Goal: Task Accomplishment & Management: Use online tool/utility

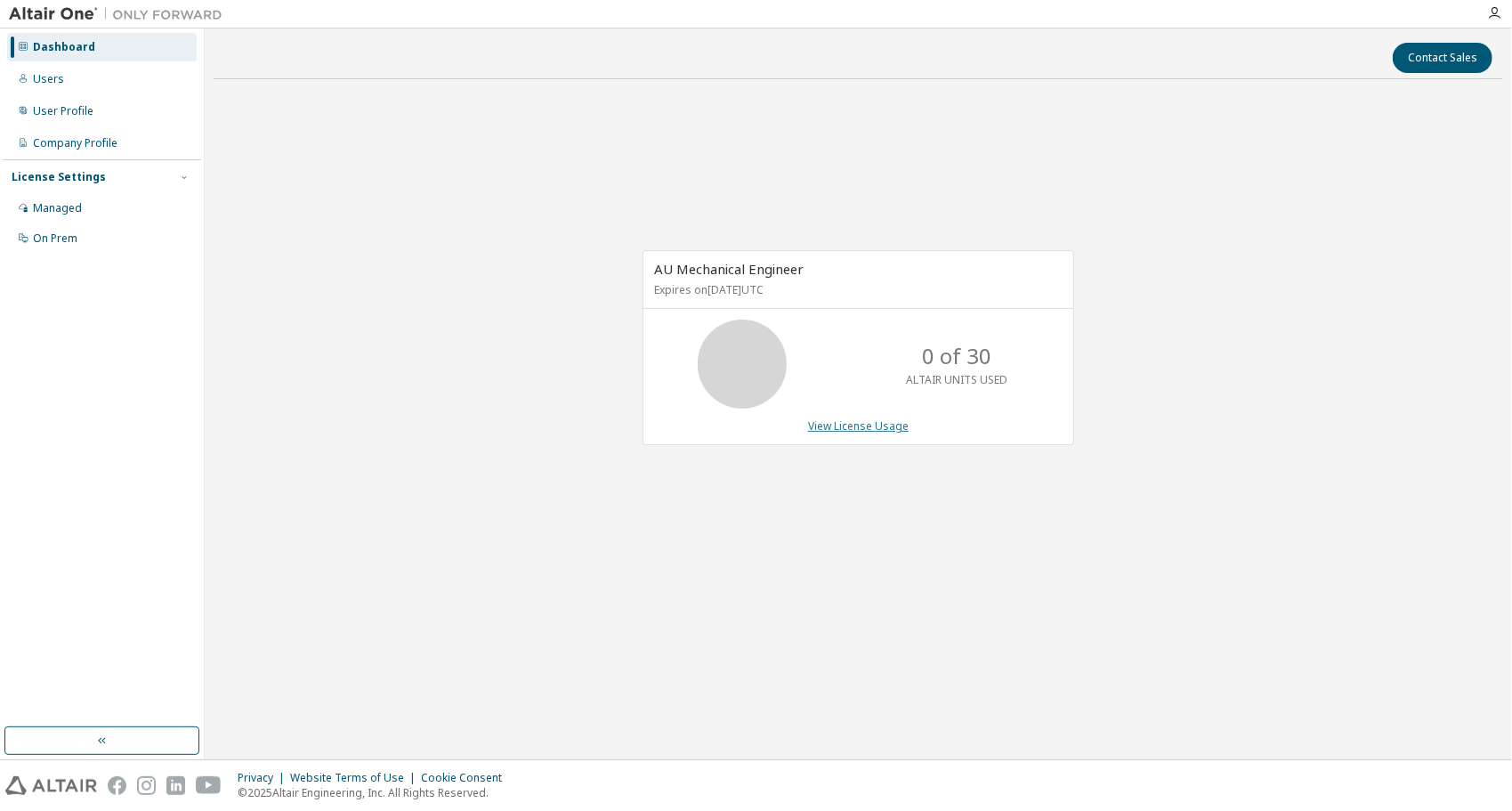
click at [856, 425] on link "View License Usage" at bounding box center [858, 426] width 100 height 15
click at [78, 88] on div "Users" at bounding box center [102, 79] width 190 height 29
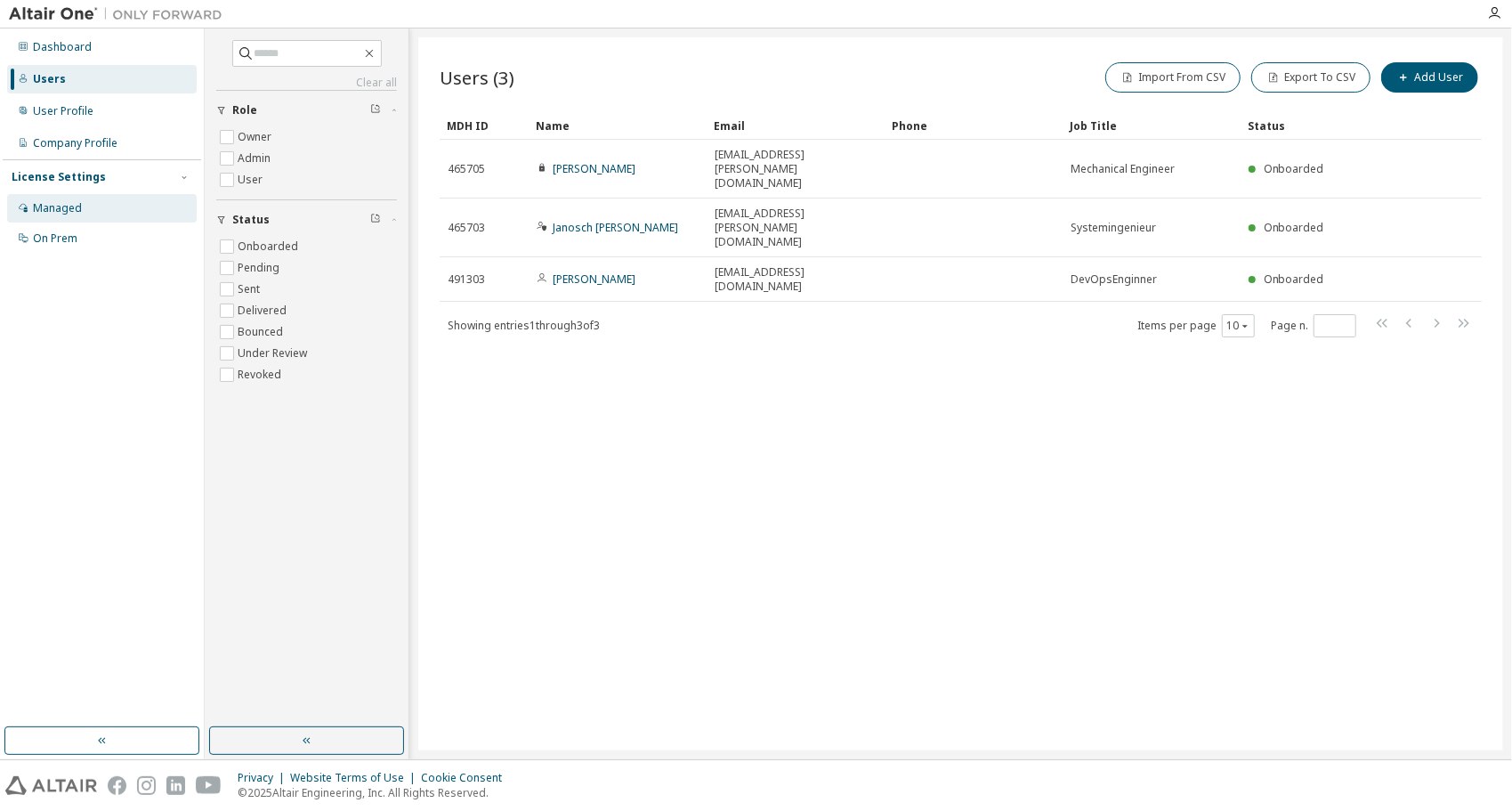
click at [55, 206] on div "Managed" at bounding box center [57, 207] width 49 height 14
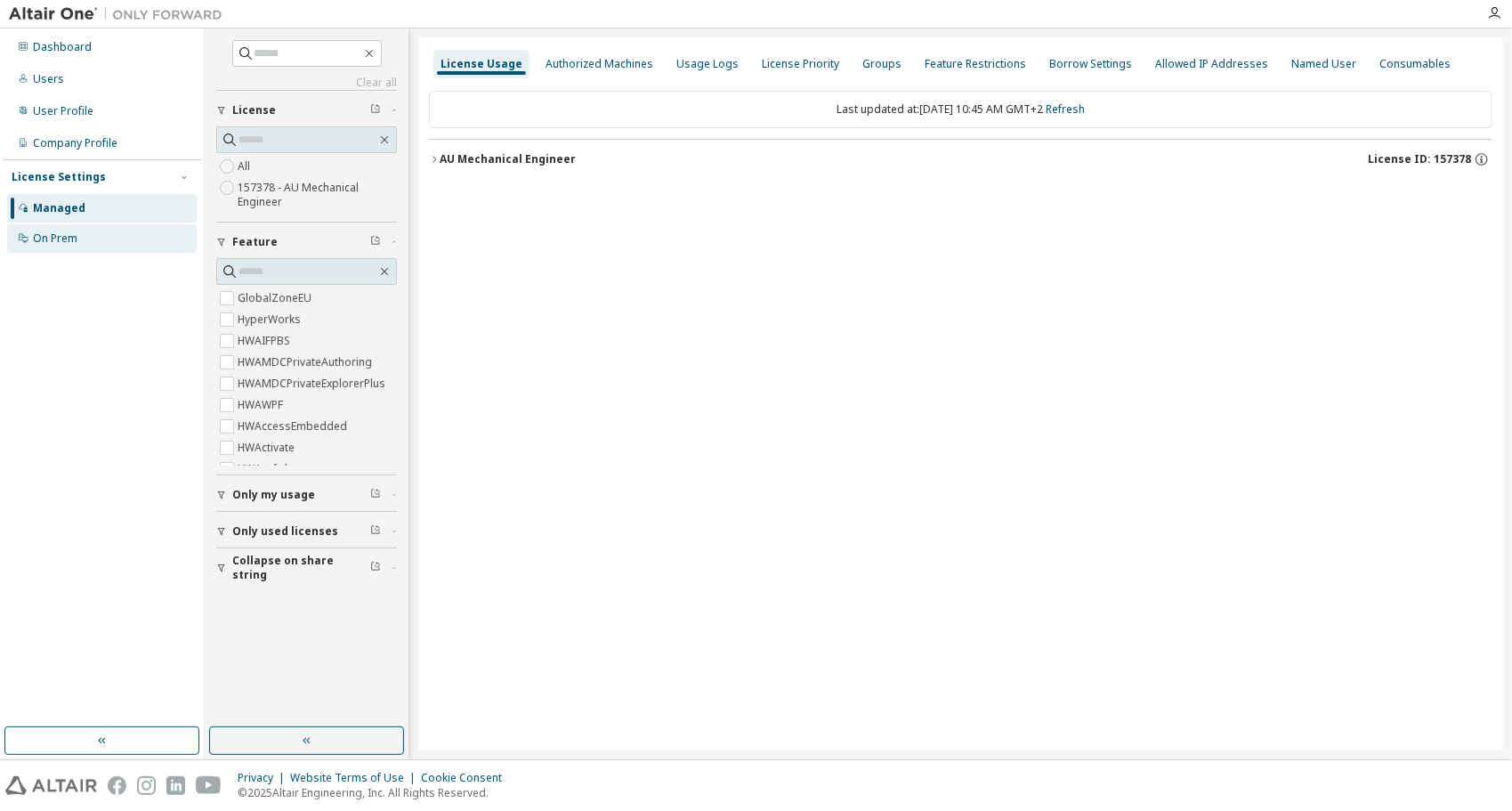
click at [58, 239] on div "On Prem" at bounding box center [55, 238] width 44 height 14
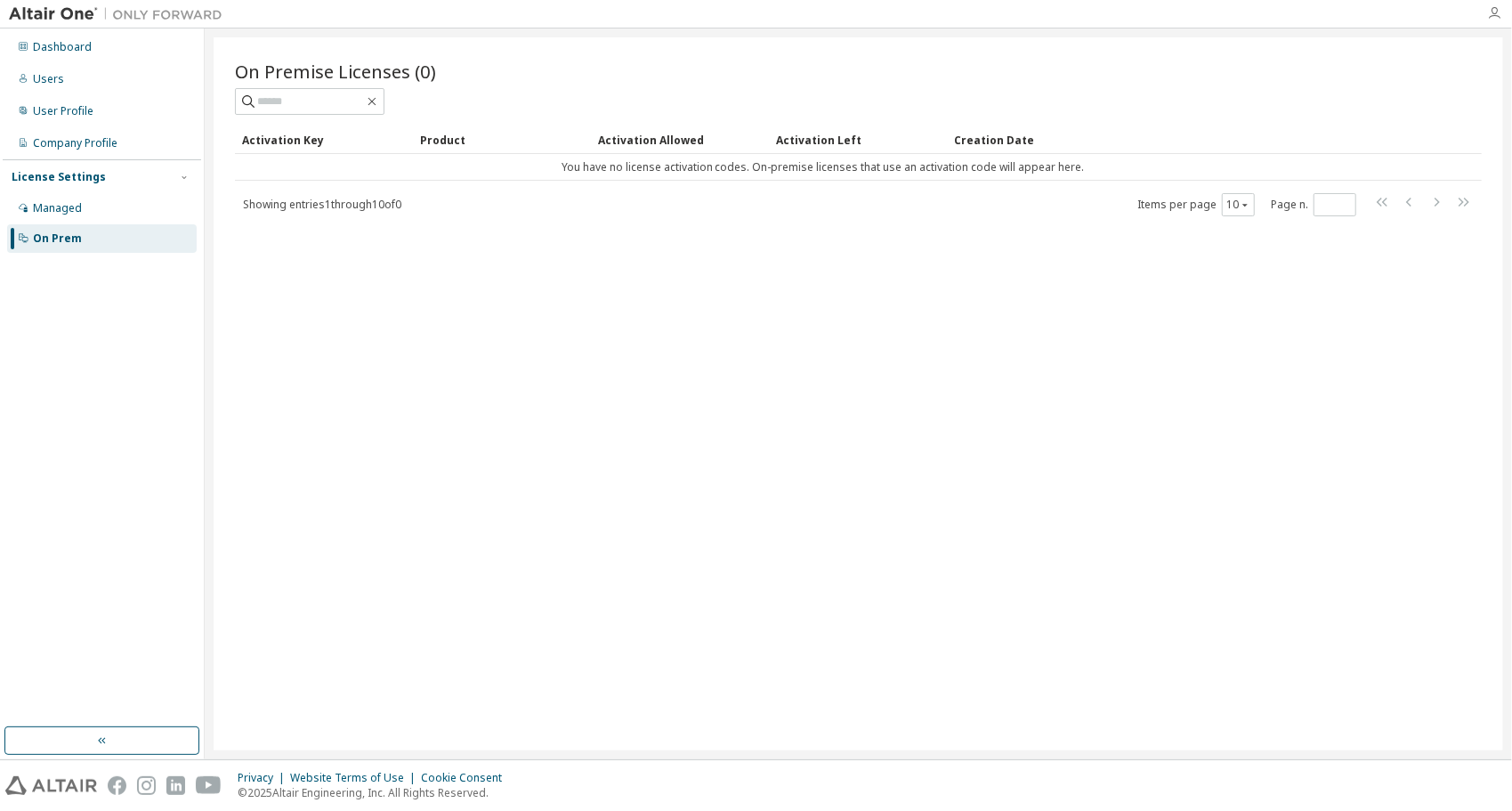
drag, startPoint x: 1483, startPoint y: 14, endPoint x: 1494, endPoint y: 11, distance: 11.4
click at [1487, 13] on div at bounding box center [1494, 13] width 36 height 14
click at [1494, 11] on icon "button" at bounding box center [1494, 13] width 14 height 14
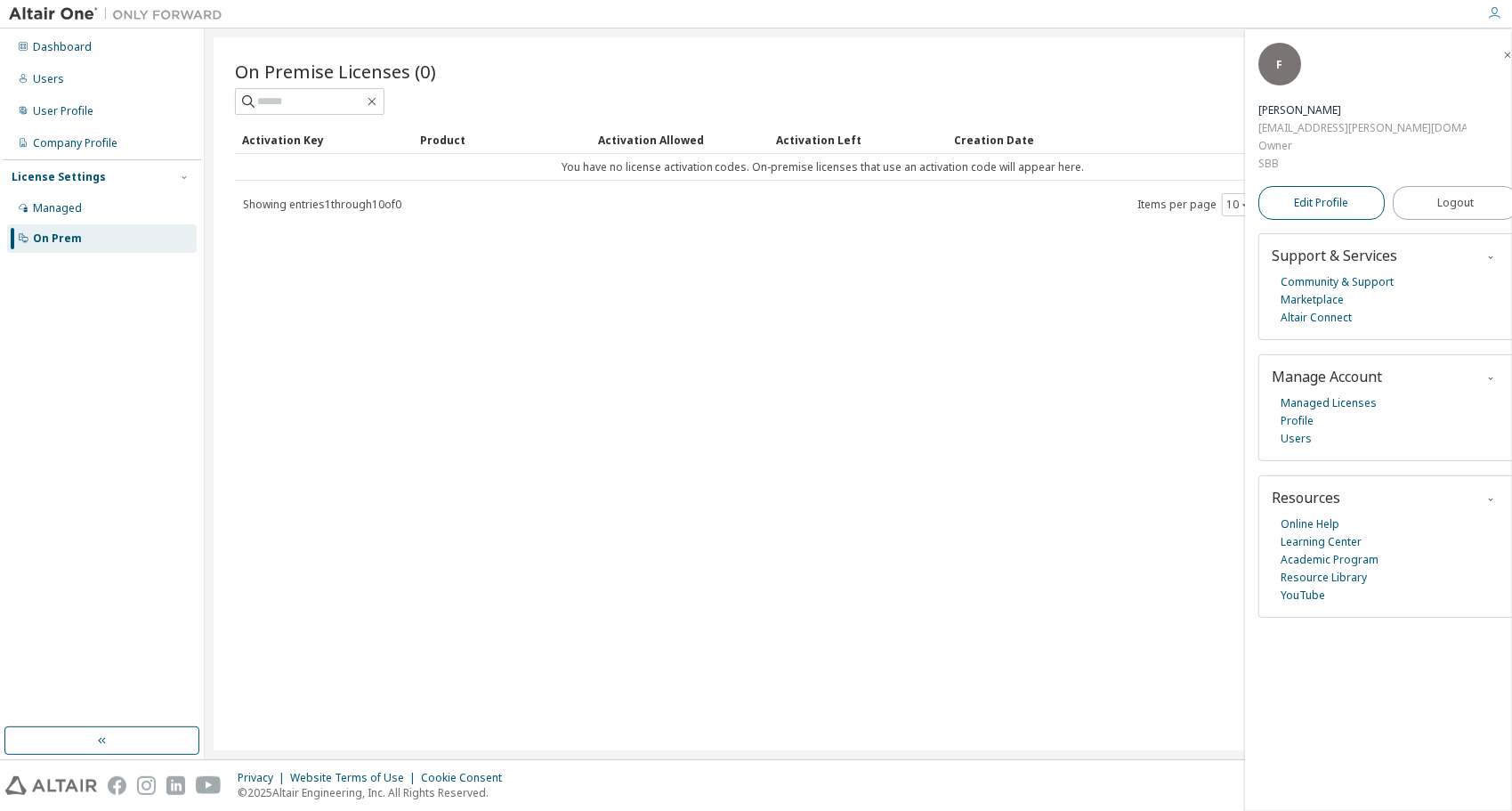
click at [1339, 196] on span "Edit Profile" at bounding box center [1321, 203] width 54 height 14
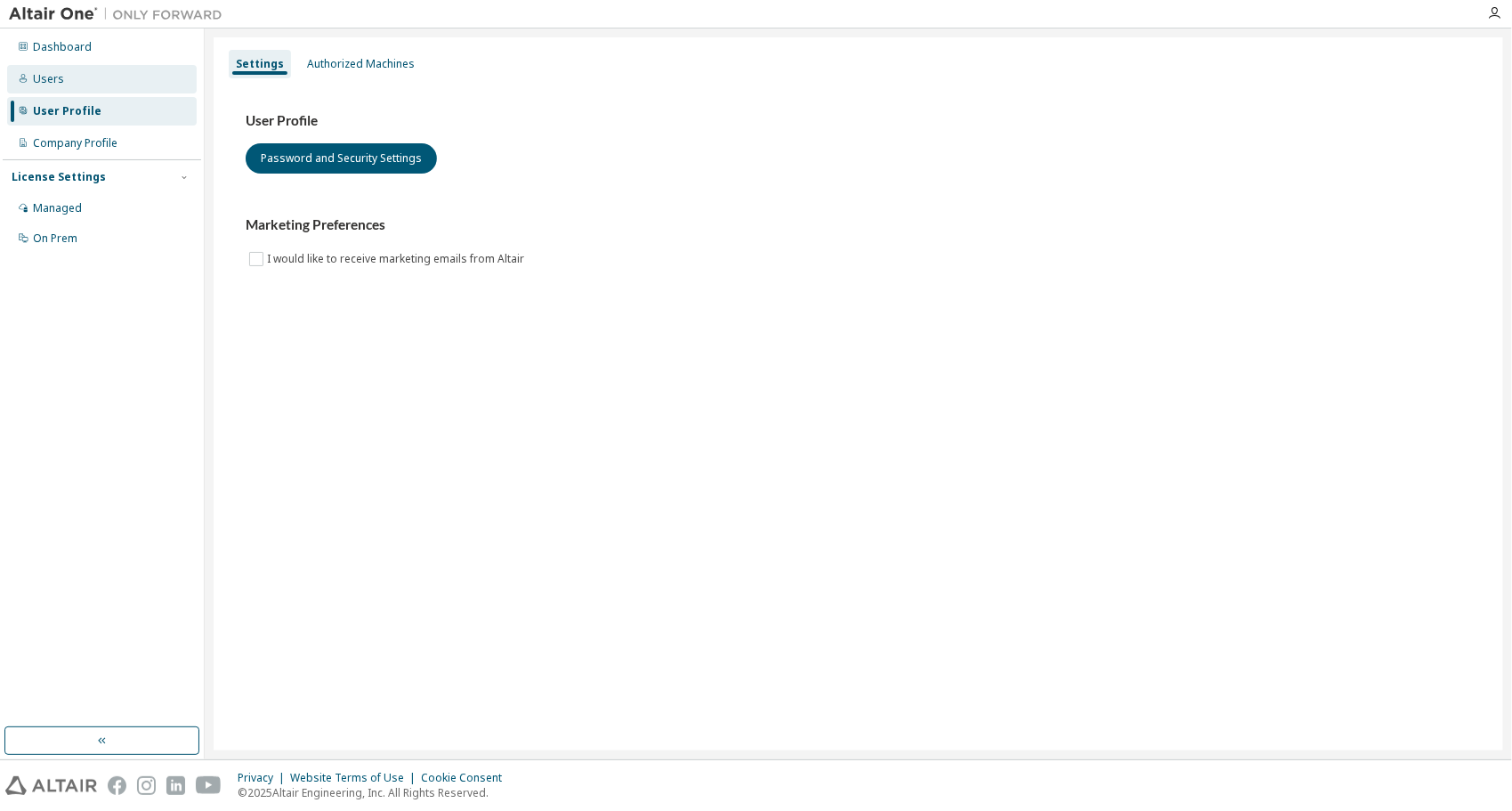
click at [61, 67] on div "Users" at bounding box center [102, 79] width 190 height 29
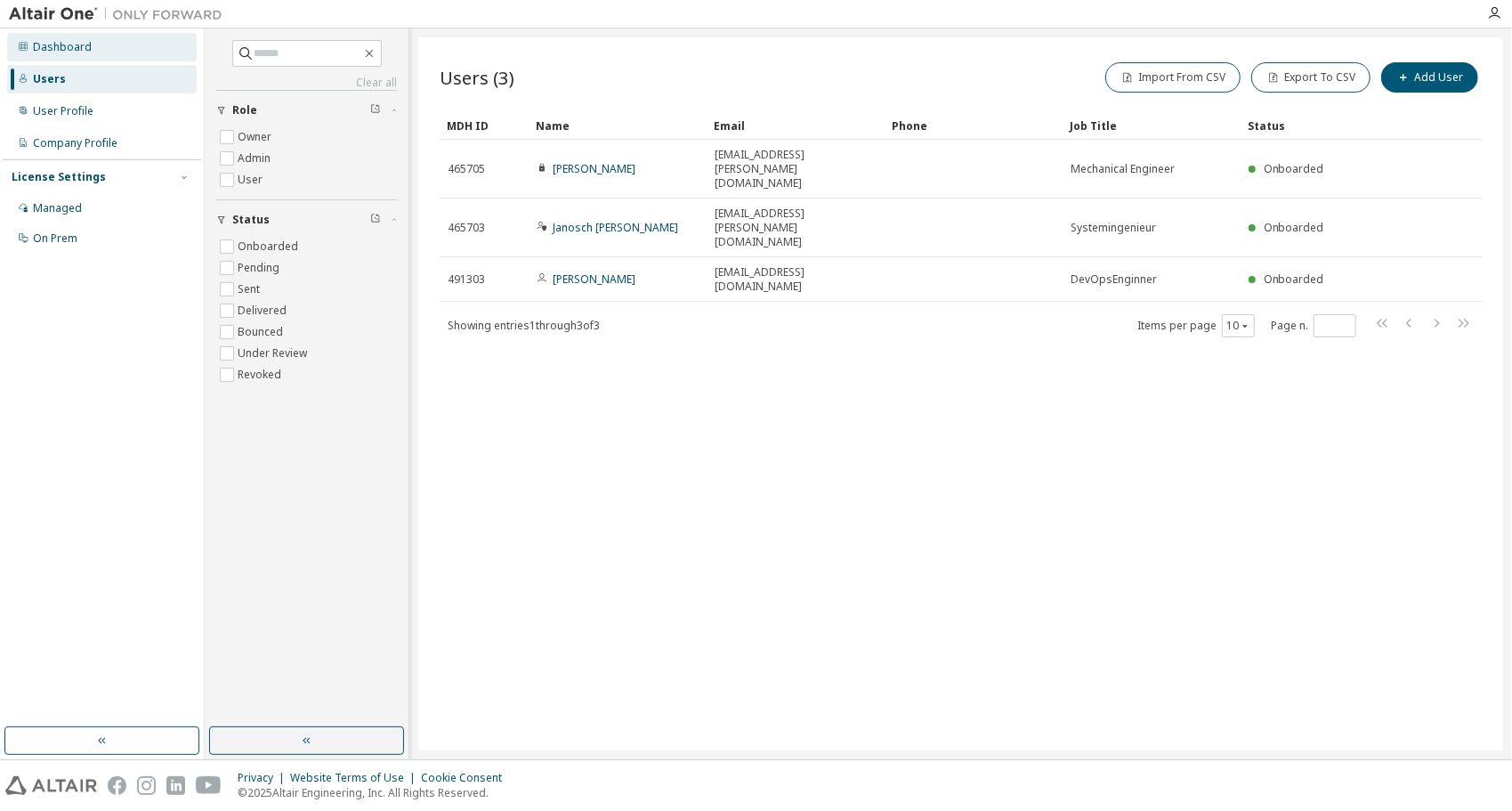
click at [68, 50] on div "Dashboard" at bounding box center [63, 46] width 59 height 14
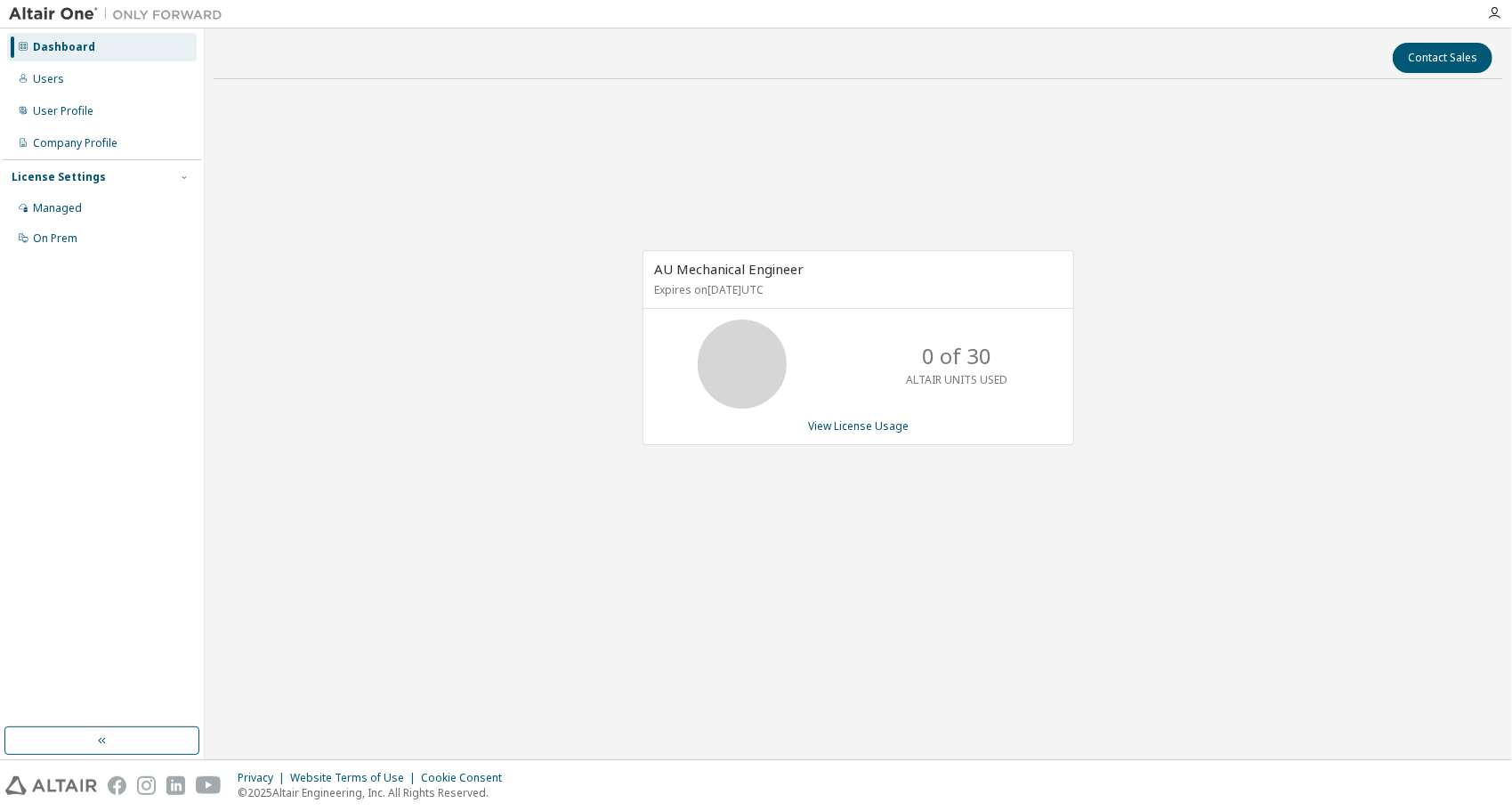
click at [846, 417] on div "AU Mechanical Engineer Expires on July 15, 2026 UTC 0 of 30 ALTAIR UNITS USED V…" at bounding box center [858, 347] width 431 height 195
click at [848, 422] on link "View License Usage" at bounding box center [858, 426] width 100 height 15
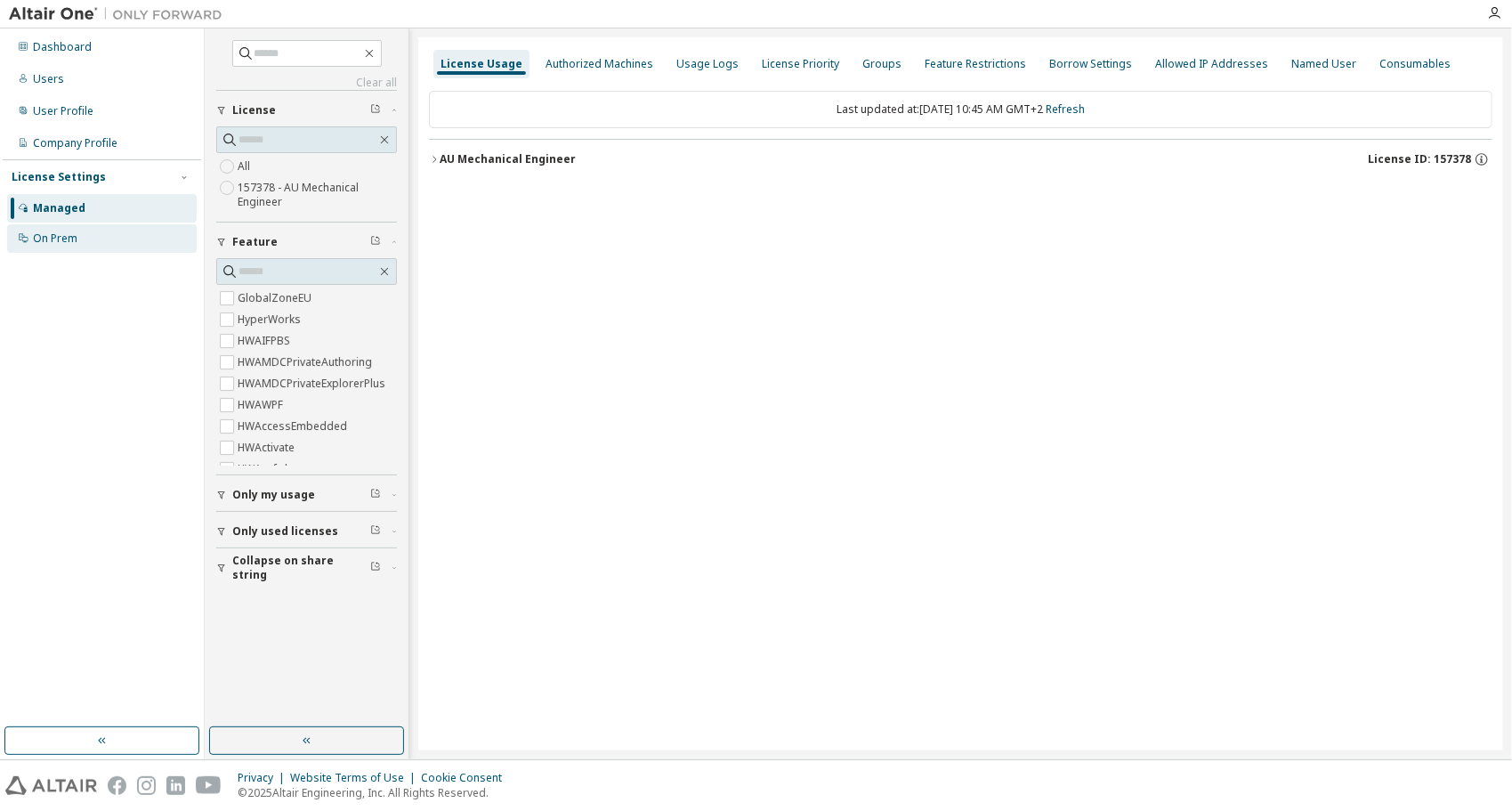
click at [52, 231] on div "On Prem" at bounding box center [55, 238] width 44 height 14
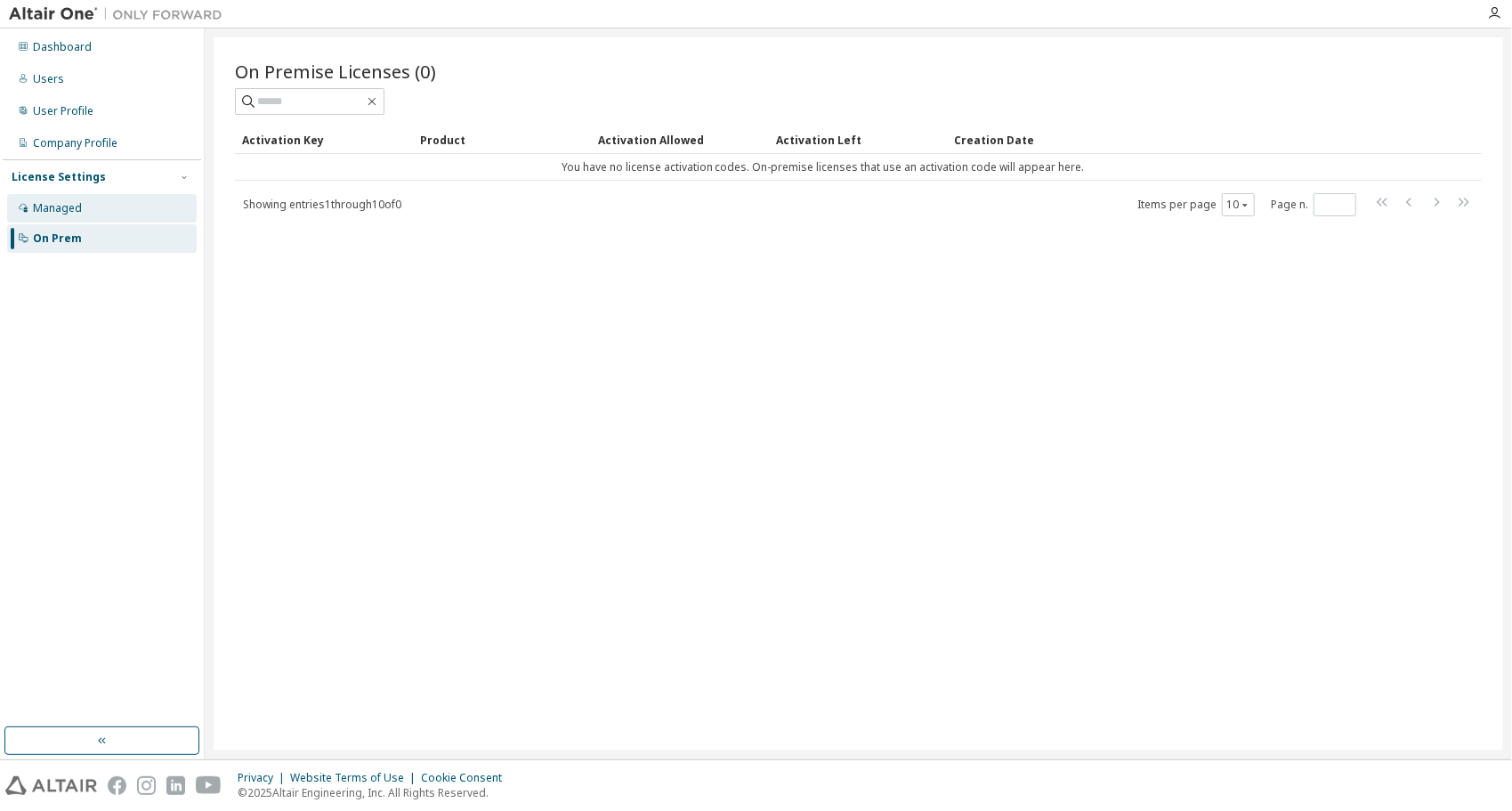
click at [61, 216] on div "Managed" at bounding box center [102, 208] width 190 height 29
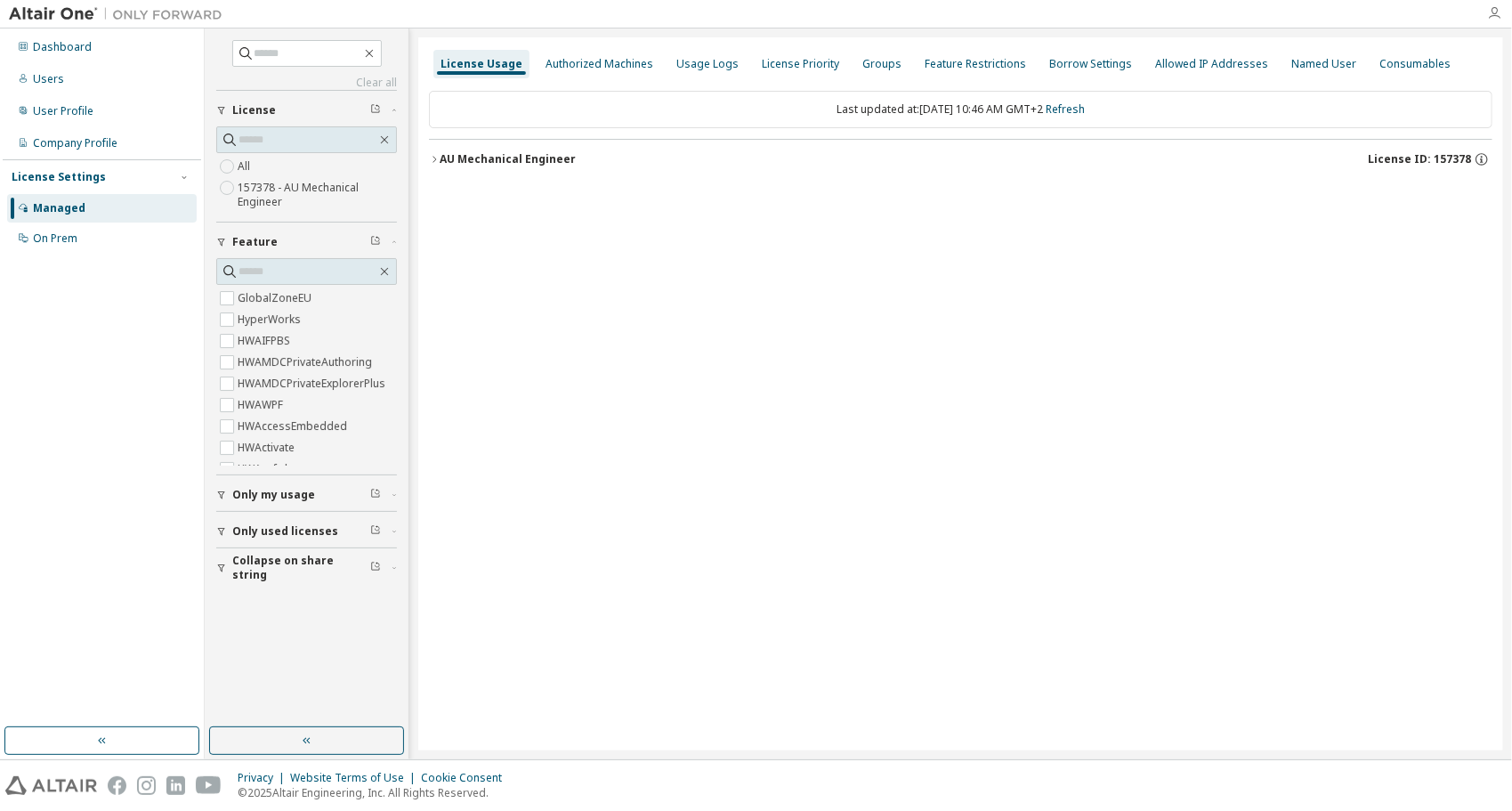
click at [1501, 16] on icon "button" at bounding box center [1494, 13] width 14 height 14
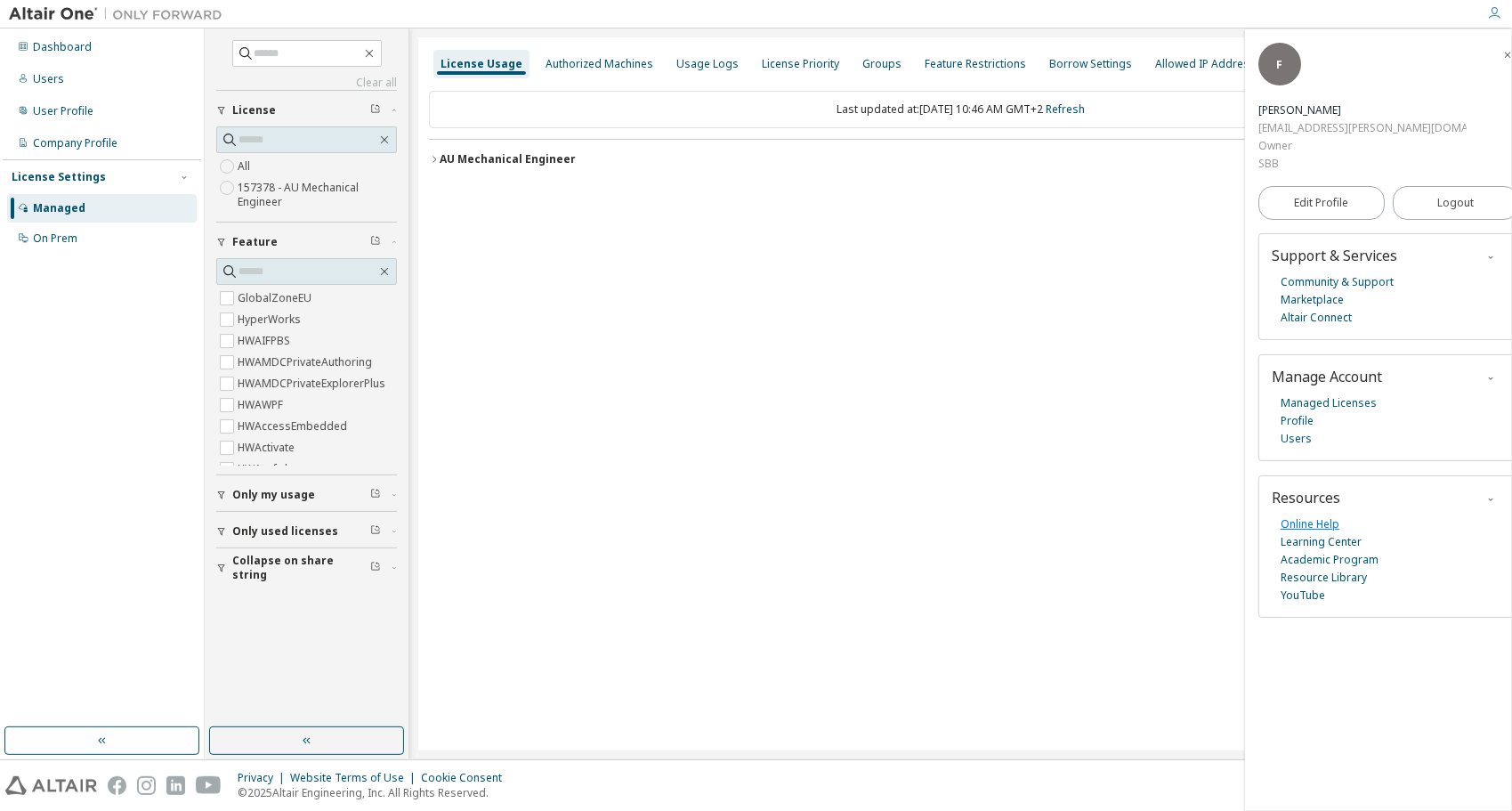
click at [1323, 515] on link "Online Help" at bounding box center [1310, 523] width 59 height 18
click at [74, 50] on div "Dashboard" at bounding box center [63, 46] width 59 height 14
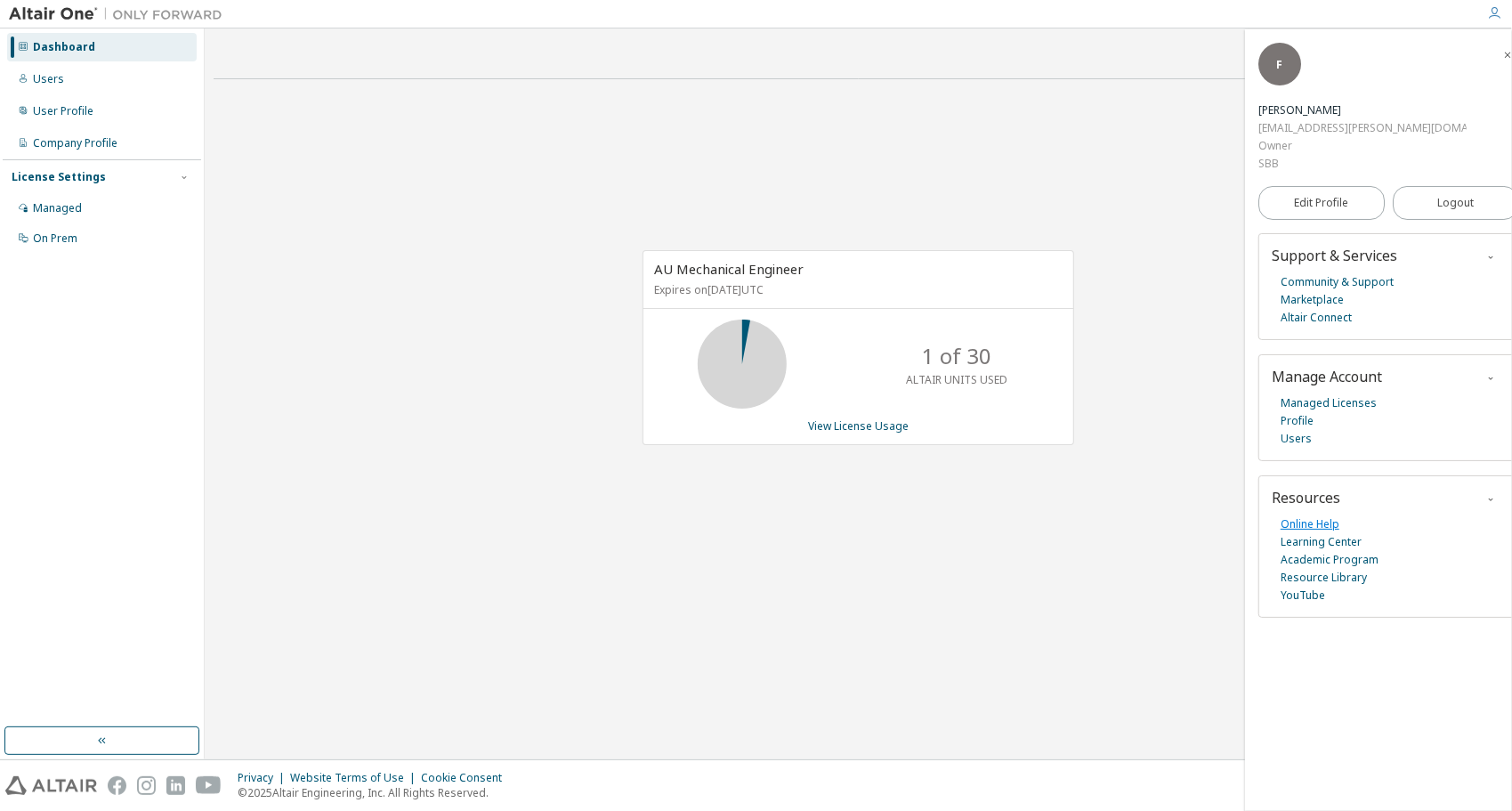
click at [1324, 515] on link "Online Help" at bounding box center [1310, 523] width 59 height 18
click at [1282, 72] on span "F" at bounding box center [1280, 65] width 6 height 15
click at [59, 76] on div "Users" at bounding box center [49, 78] width 31 height 14
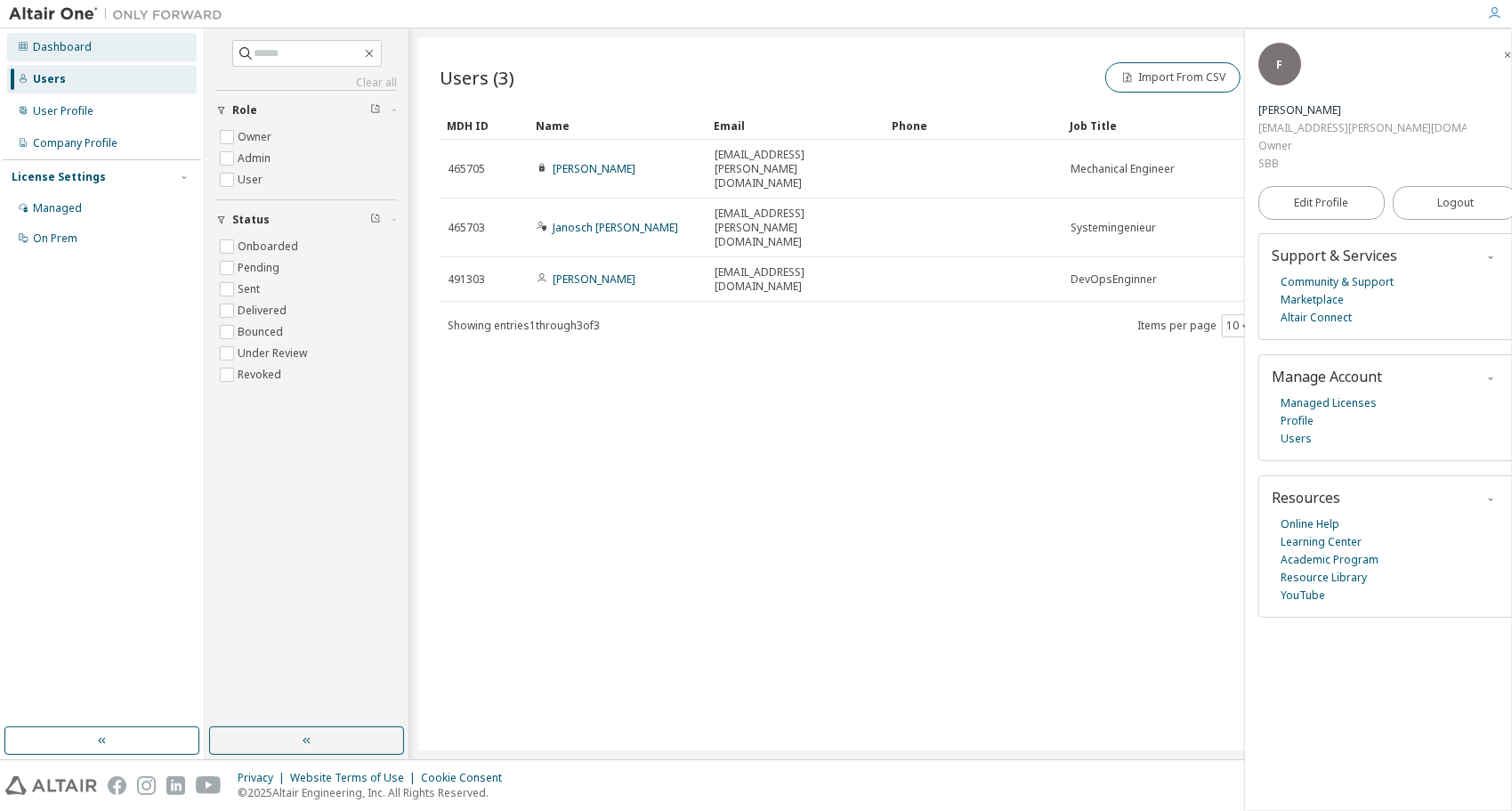
click at [21, 44] on icon at bounding box center [23, 46] width 9 height 9
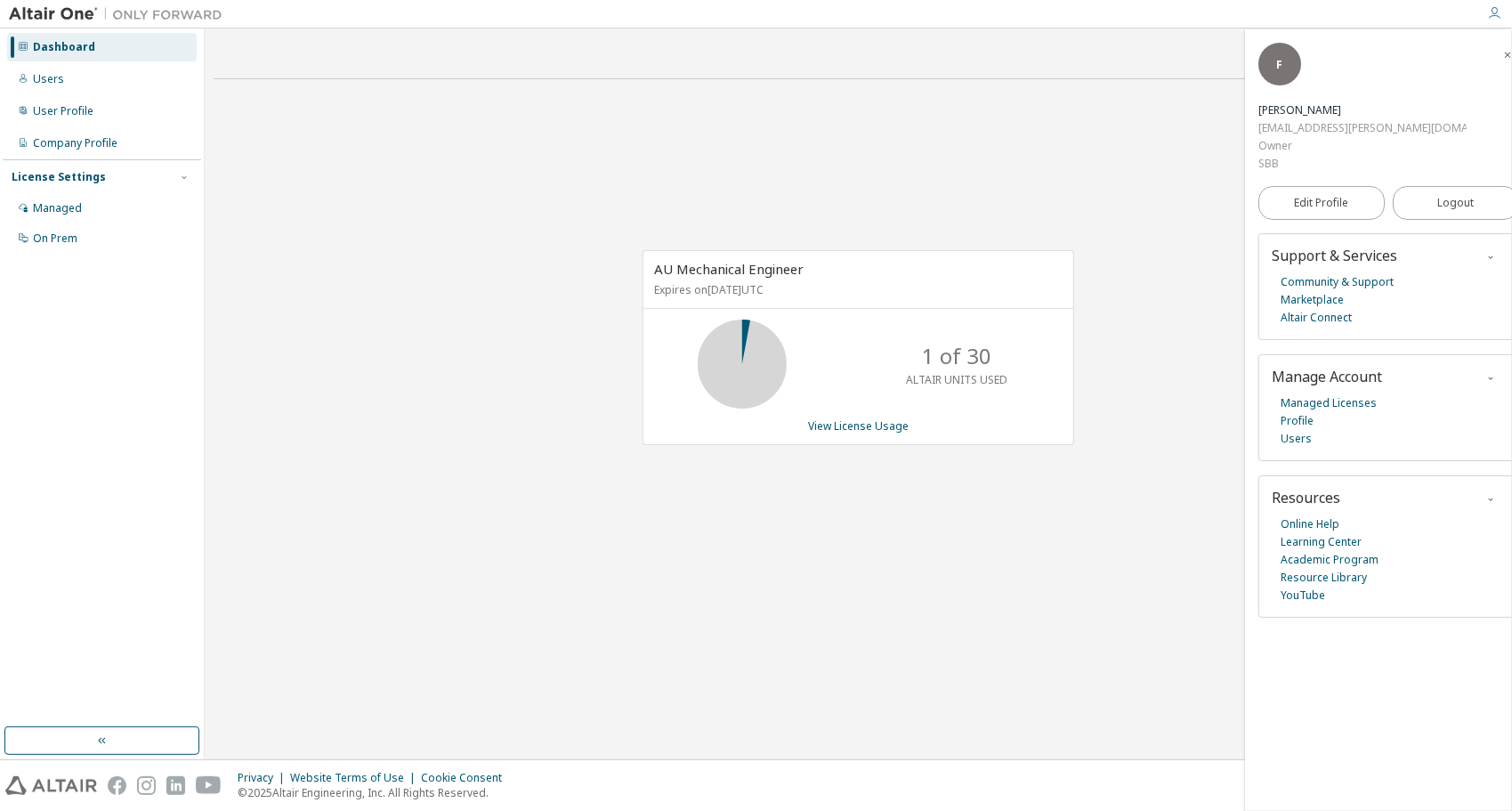
click at [1499, 62] on span "button" at bounding box center [1507, 53] width 18 height 29
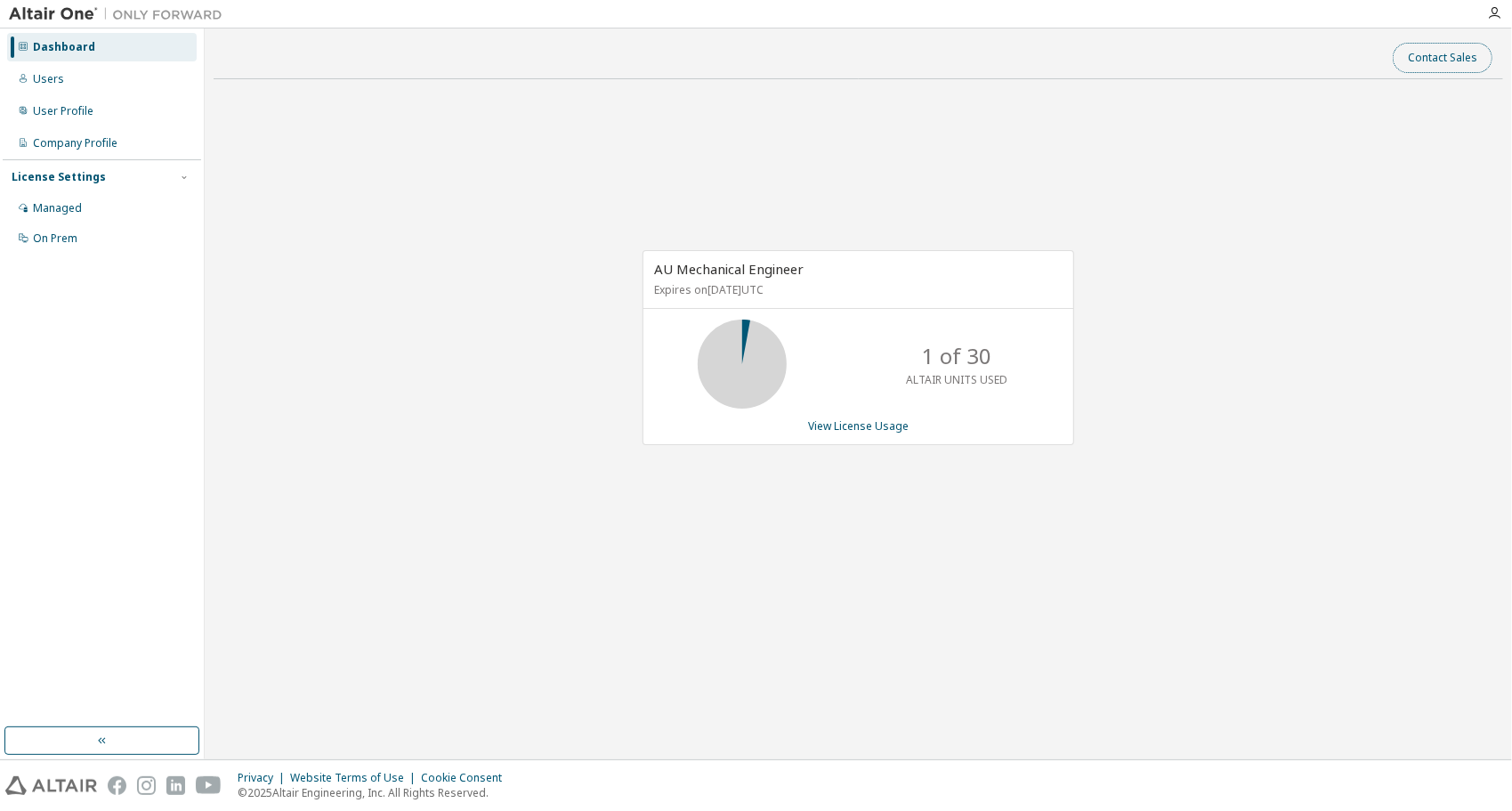
click at [1445, 57] on button "Contact Sales" at bounding box center [1443, 57] width 100 height 30
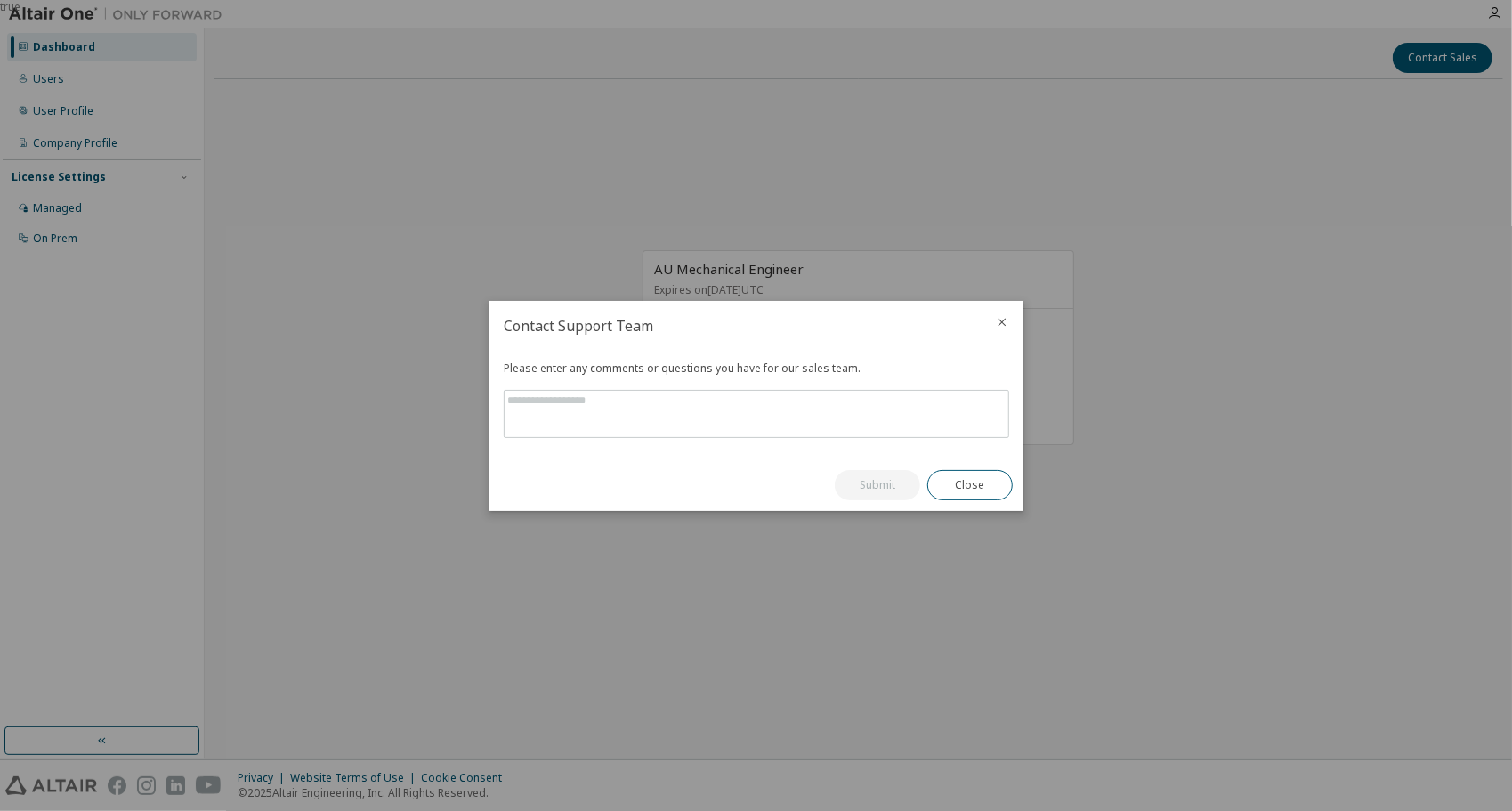
click at [997, 320] on icon "close" at bounding box center [1002, 322] width 14 height 14
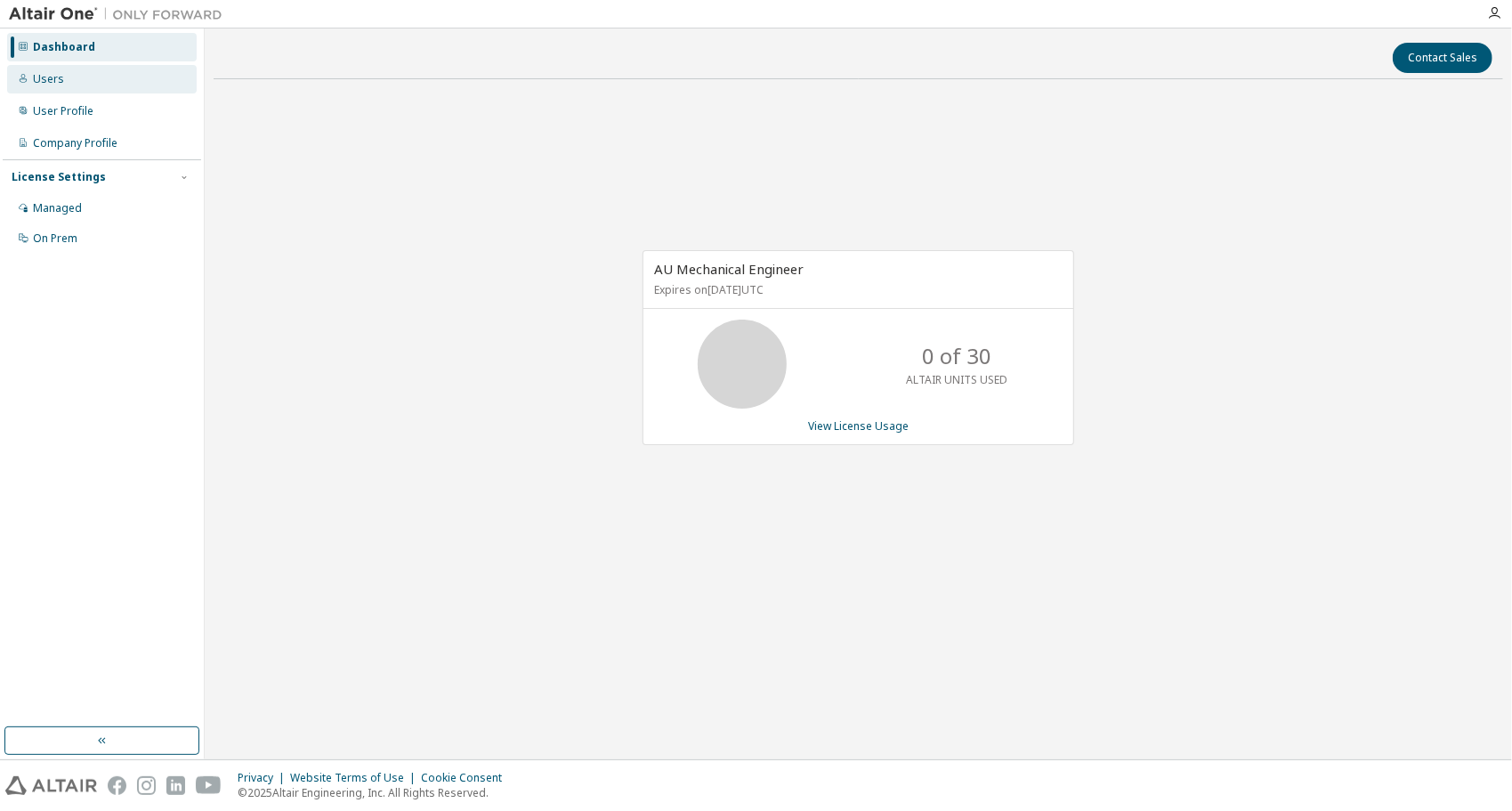
click at [56, 82] on div "Users" at bounding box center [49, 78] width 31 height 14
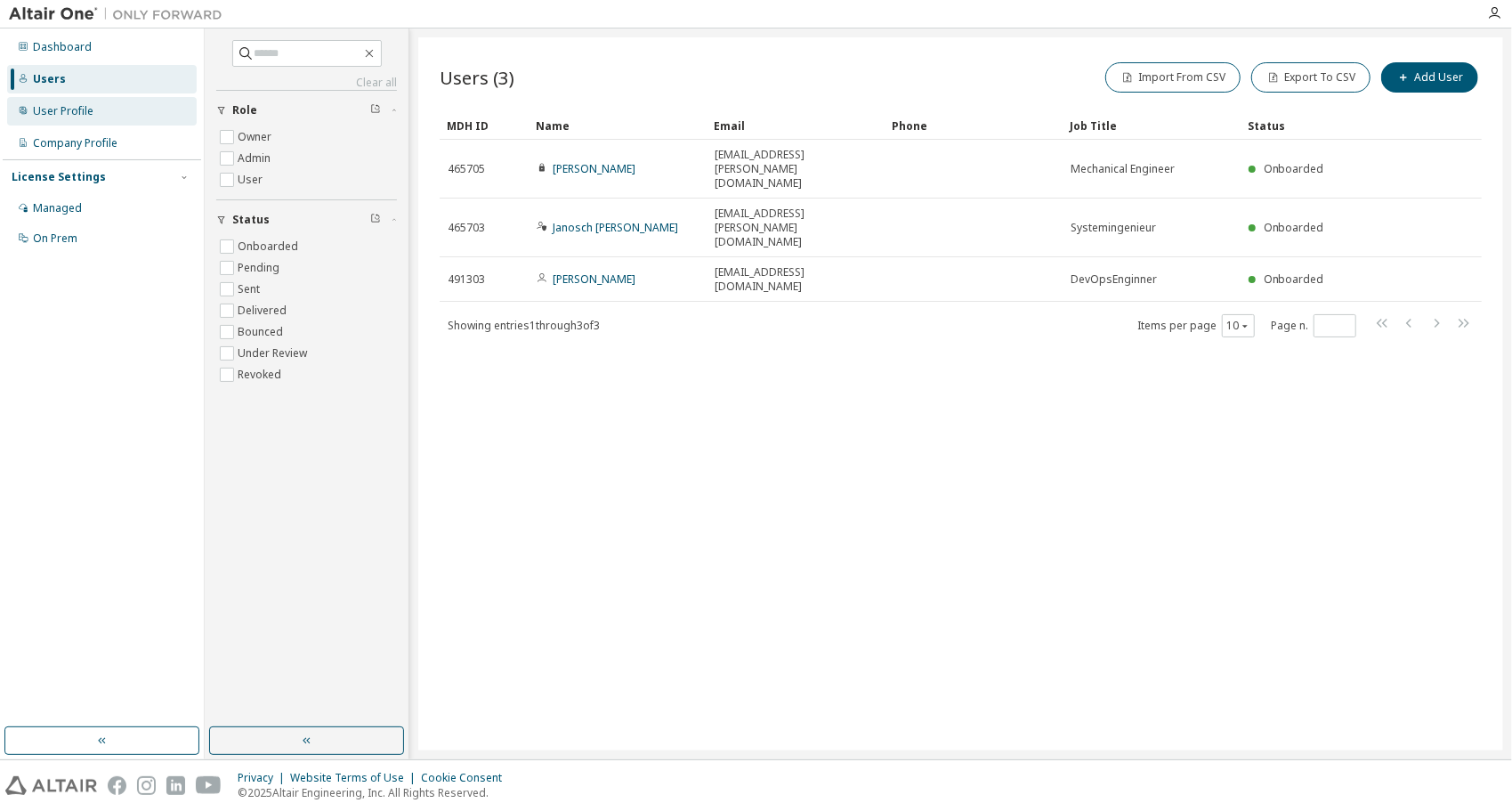
click at [73, 112] on div "User Profile" at bounding box center [64, 111] width 61 height 14
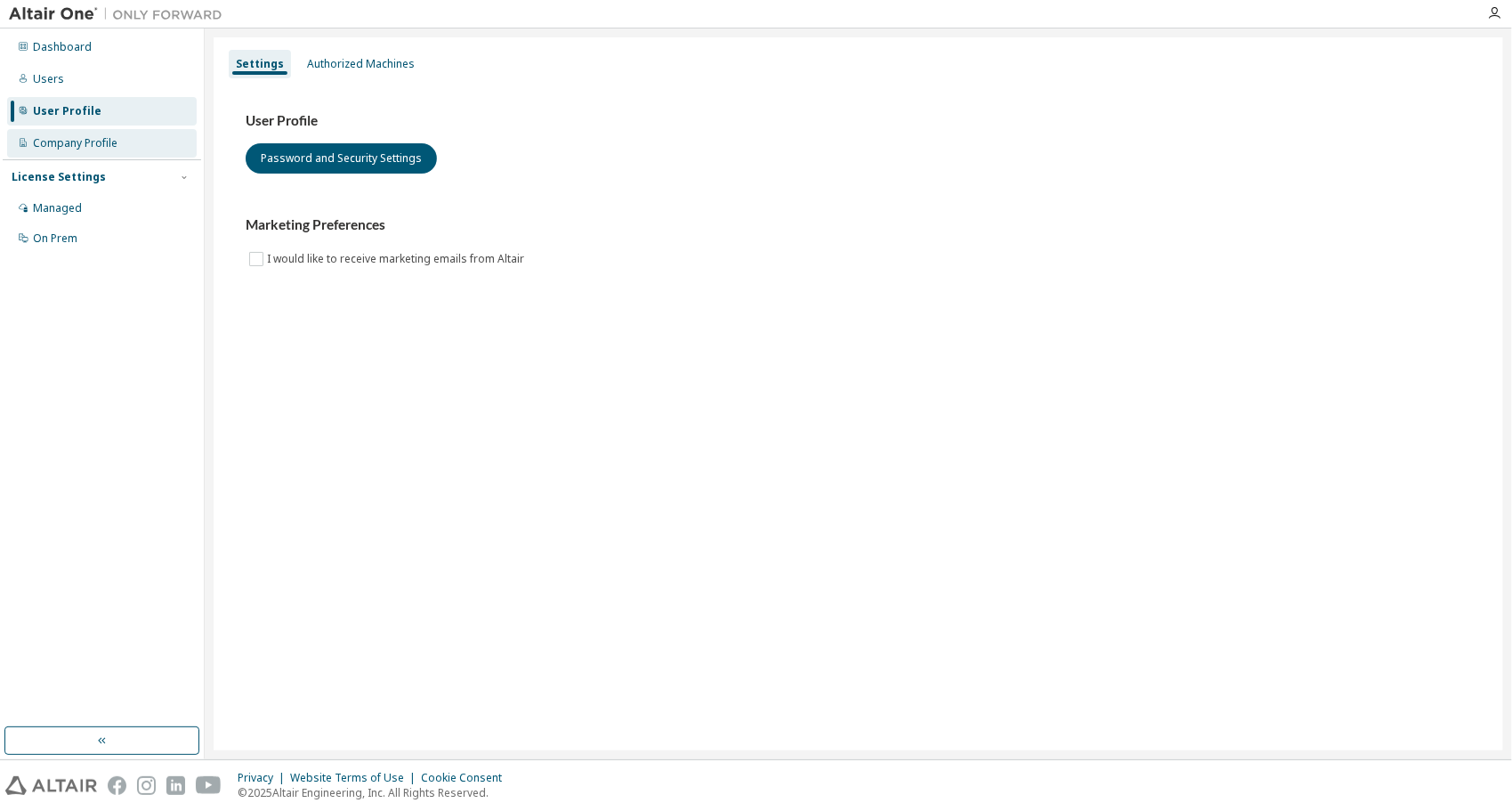
click at [69, 143] on div "Company Profile" at bounding box center [76, 143] width 85 height 14
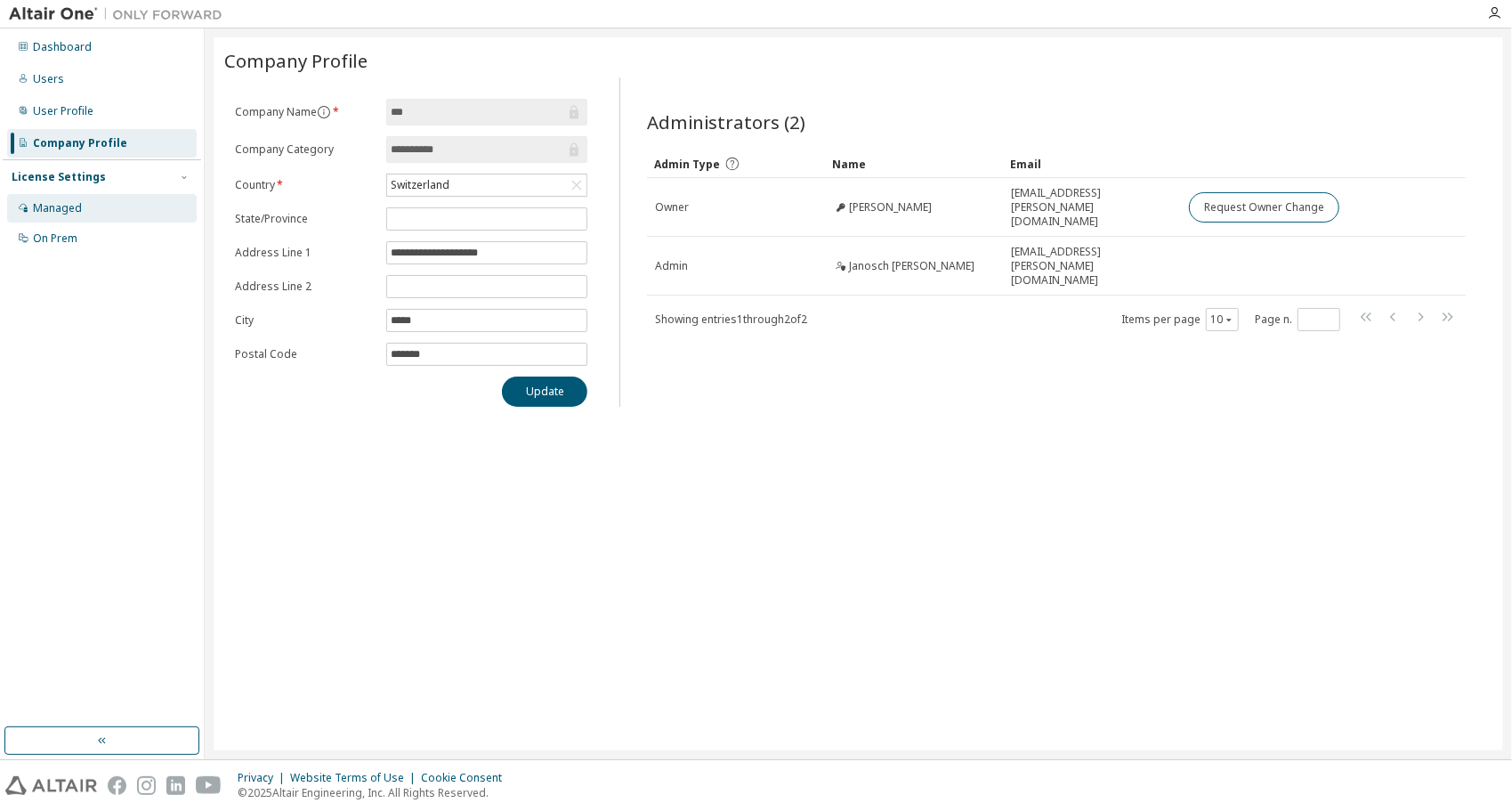
click at [84, 202] on div "Managed" at bounding box center [102, 208] width 190 height 29
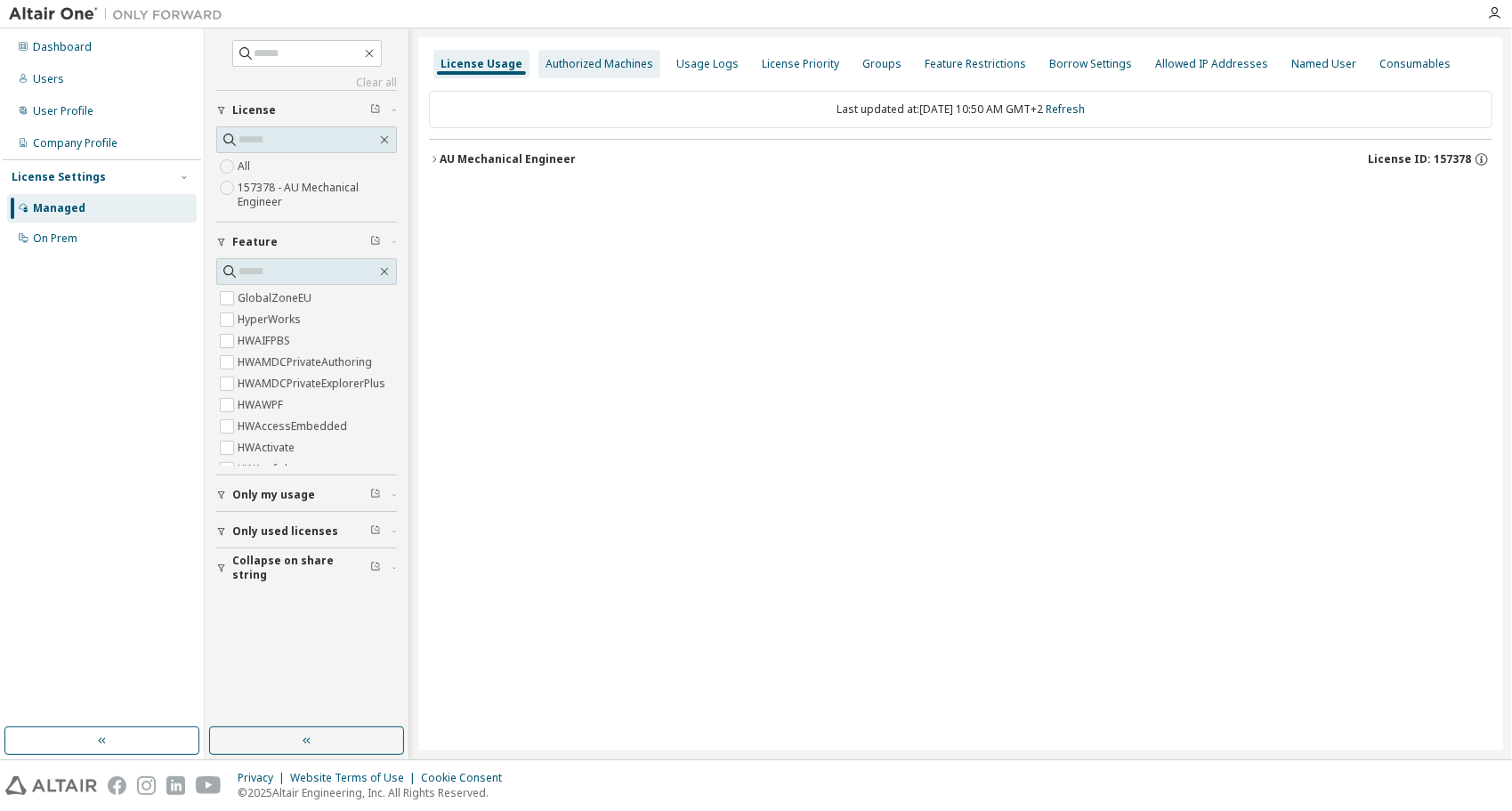
click at [601, 60] on div "Authorized Machines" at bounding box center [599, 64] width 108 height 14
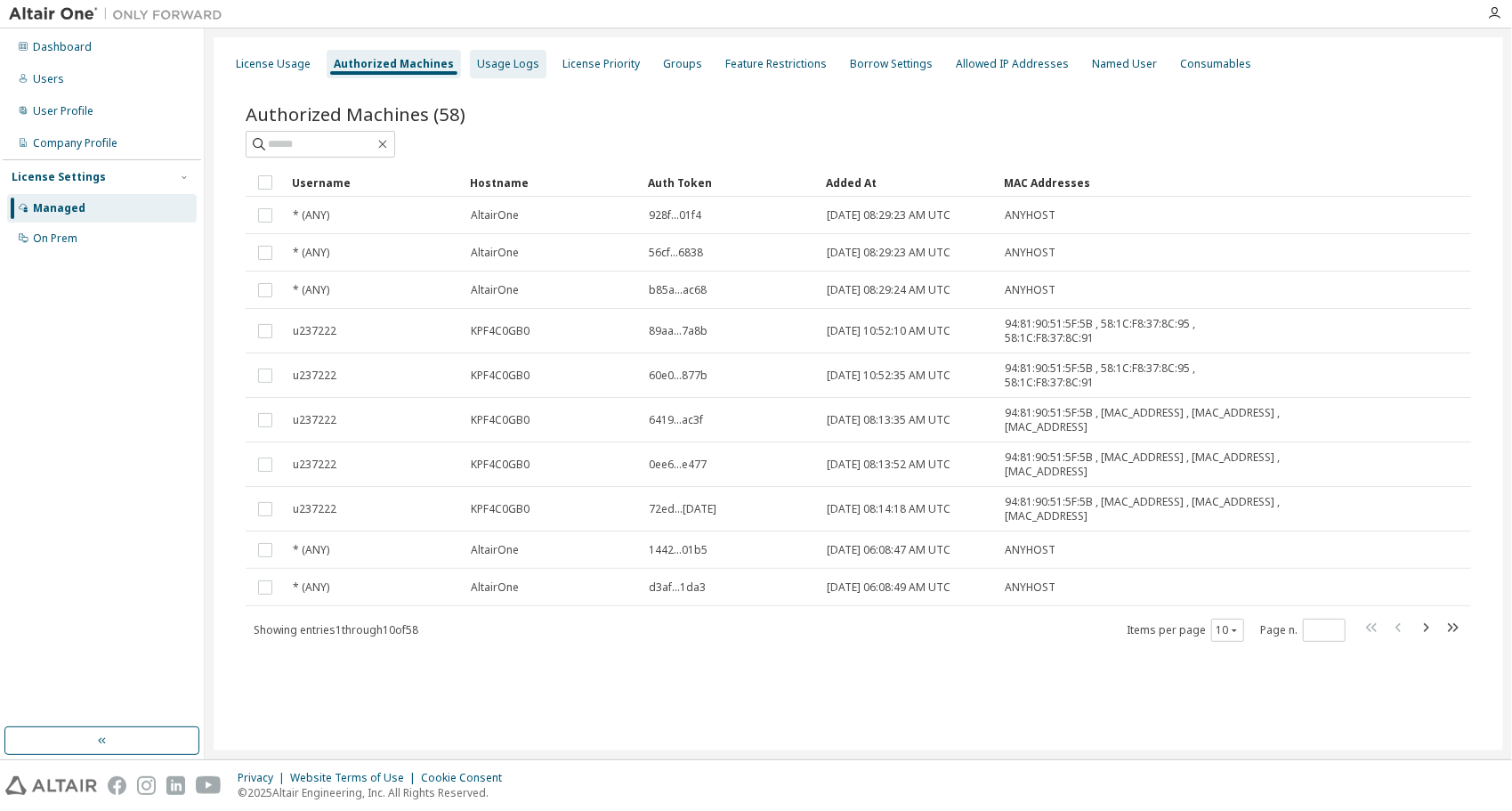
click at [510, 66] on div "Usage Logs" at bounding box center [509, 64] width 63 height 14
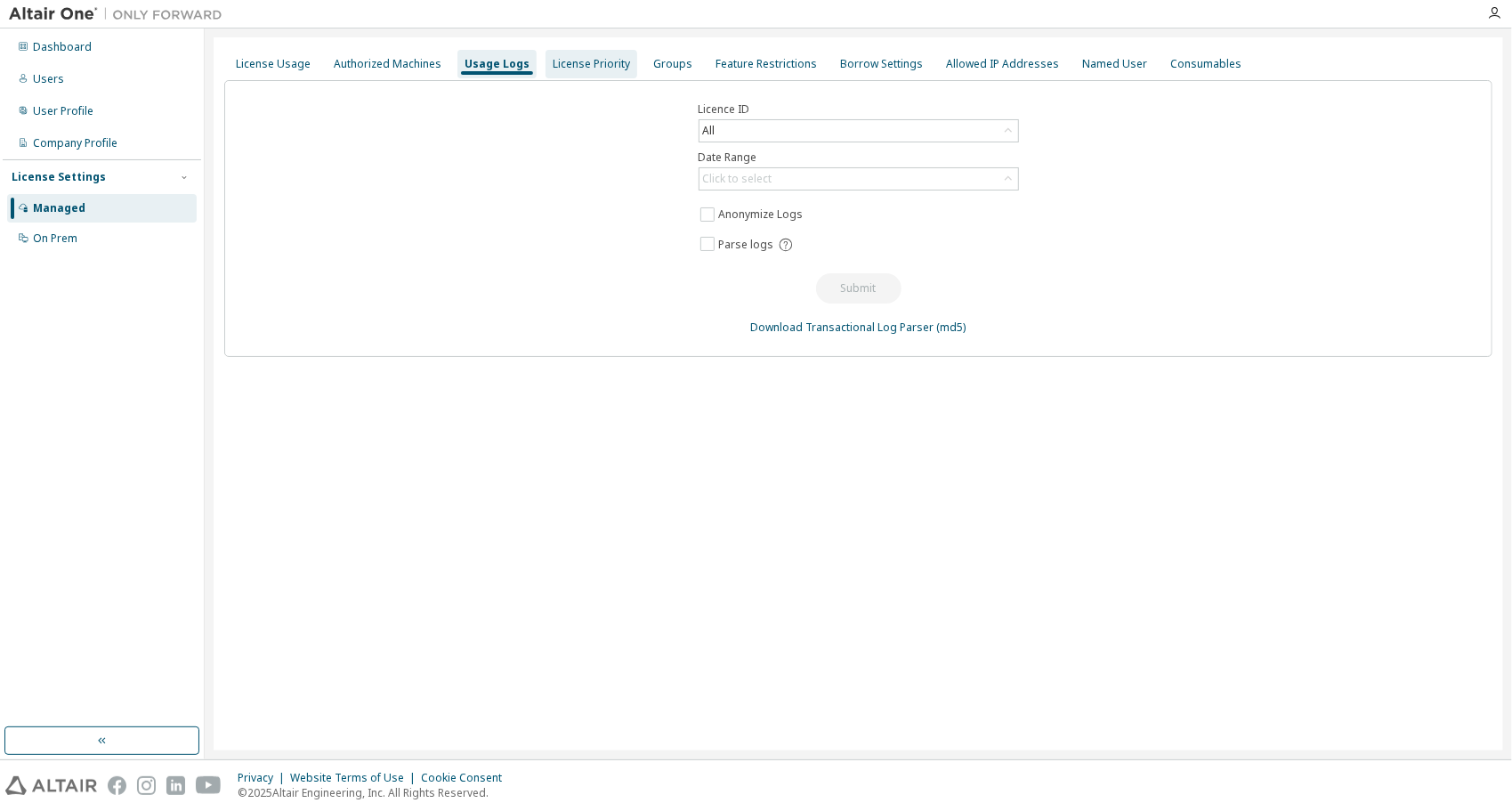
click at [604, 69] on div "License Priority" at bounding box center [592, 64] width 77 height 14
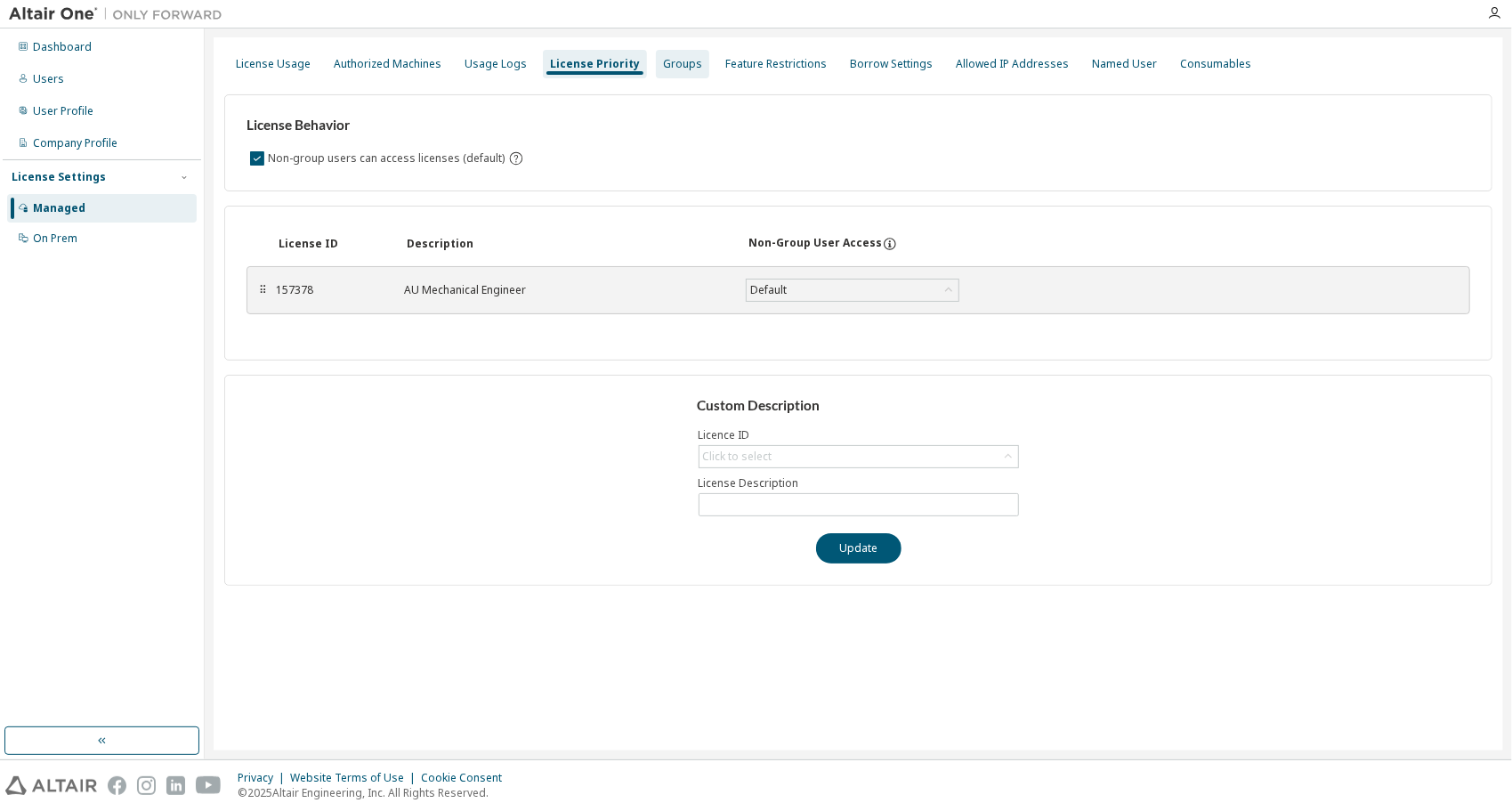
click at [656, 70] on div "Groups" at bounding box center [683, 64] width 53 height 29
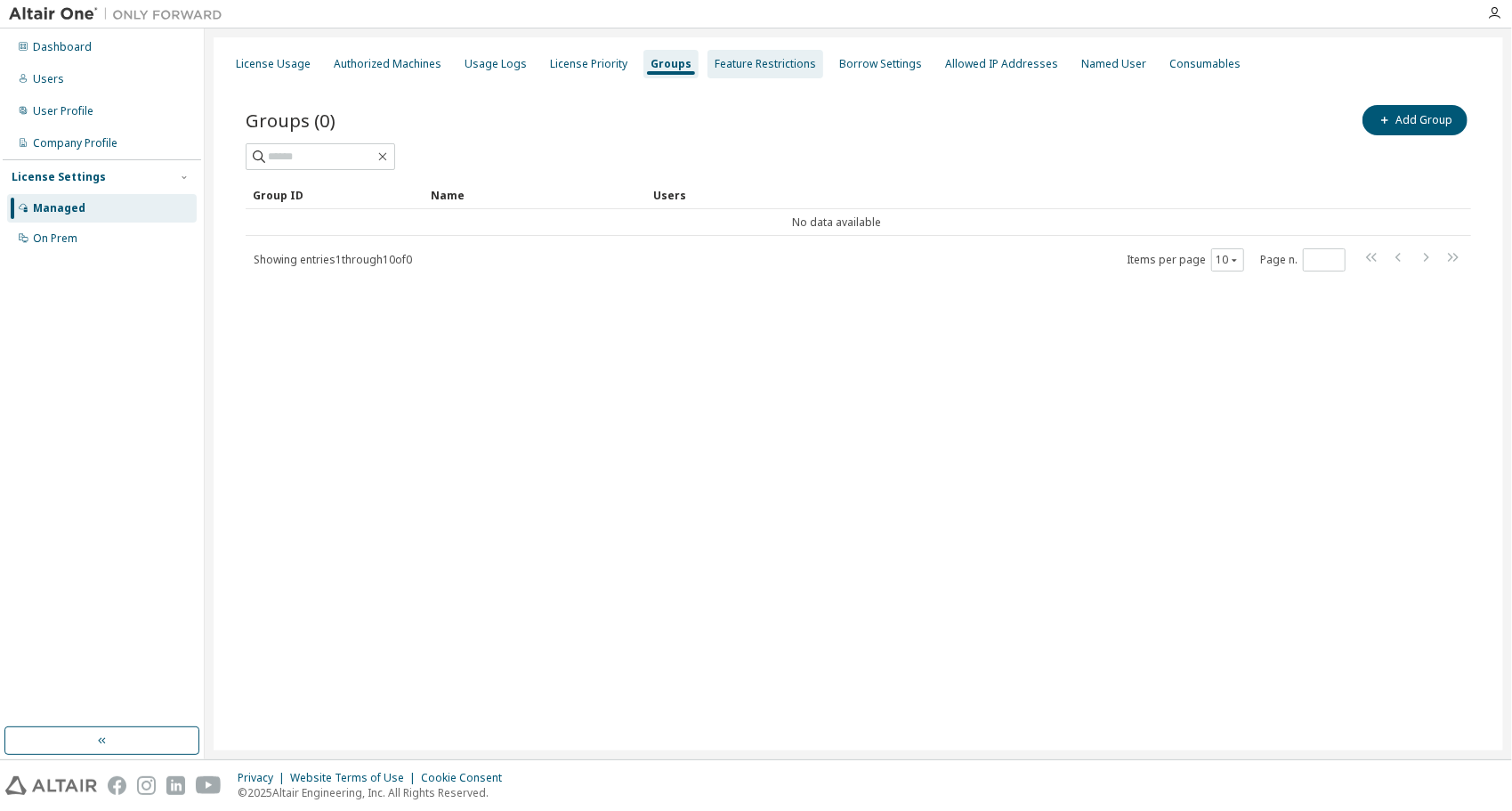
click at [722, 65] on div "Feature Restrictions" at bounding box center [766, 64] width 101 height 14
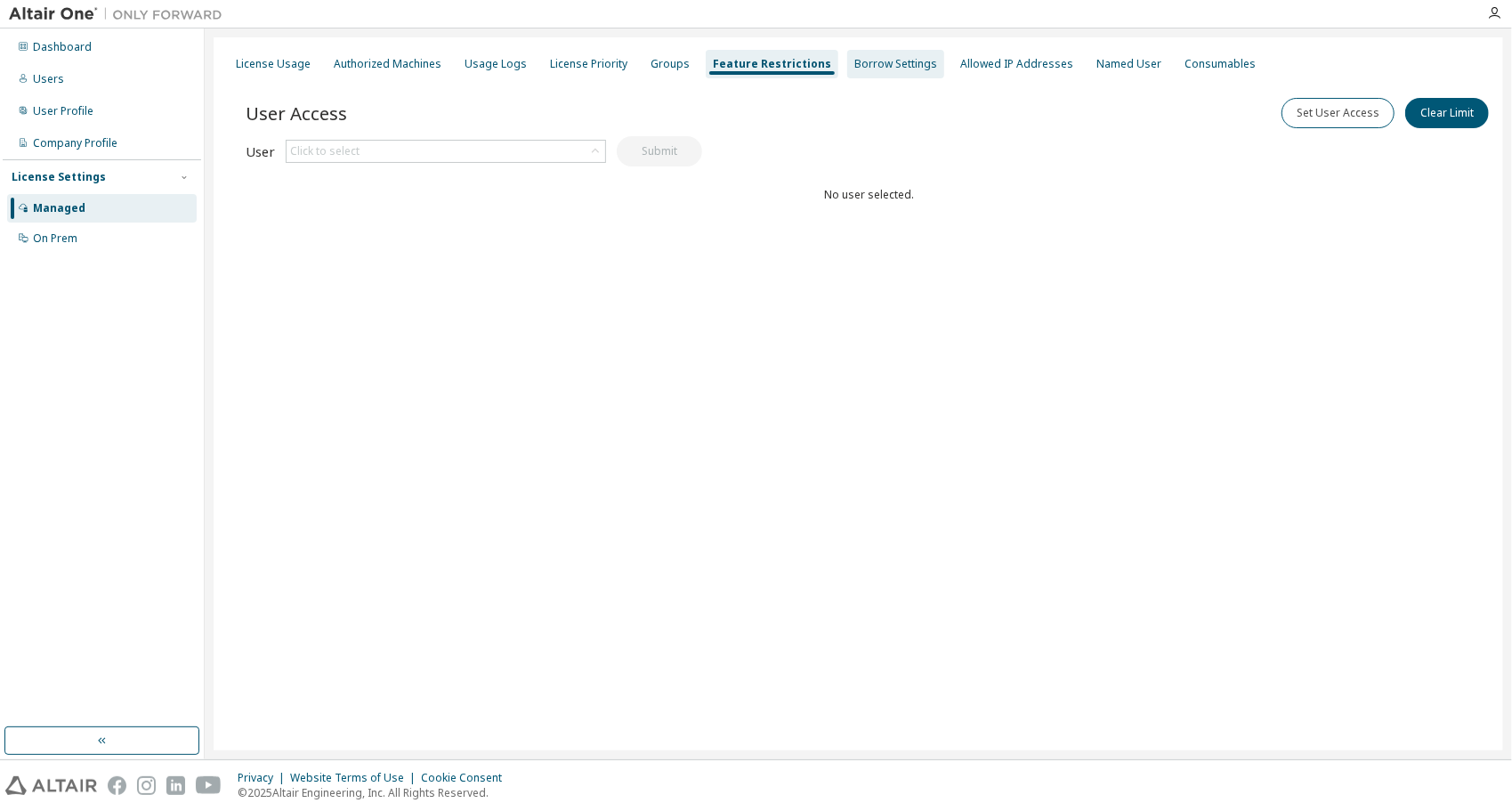
drag, startPoint x: 850, startPoint y: 66, endPoint x: 873, endPoint y: 71, distance: 23.5
click at [854, 67] on div "Borrow Settings" at bounding box center [896, 64] width 83 height 14
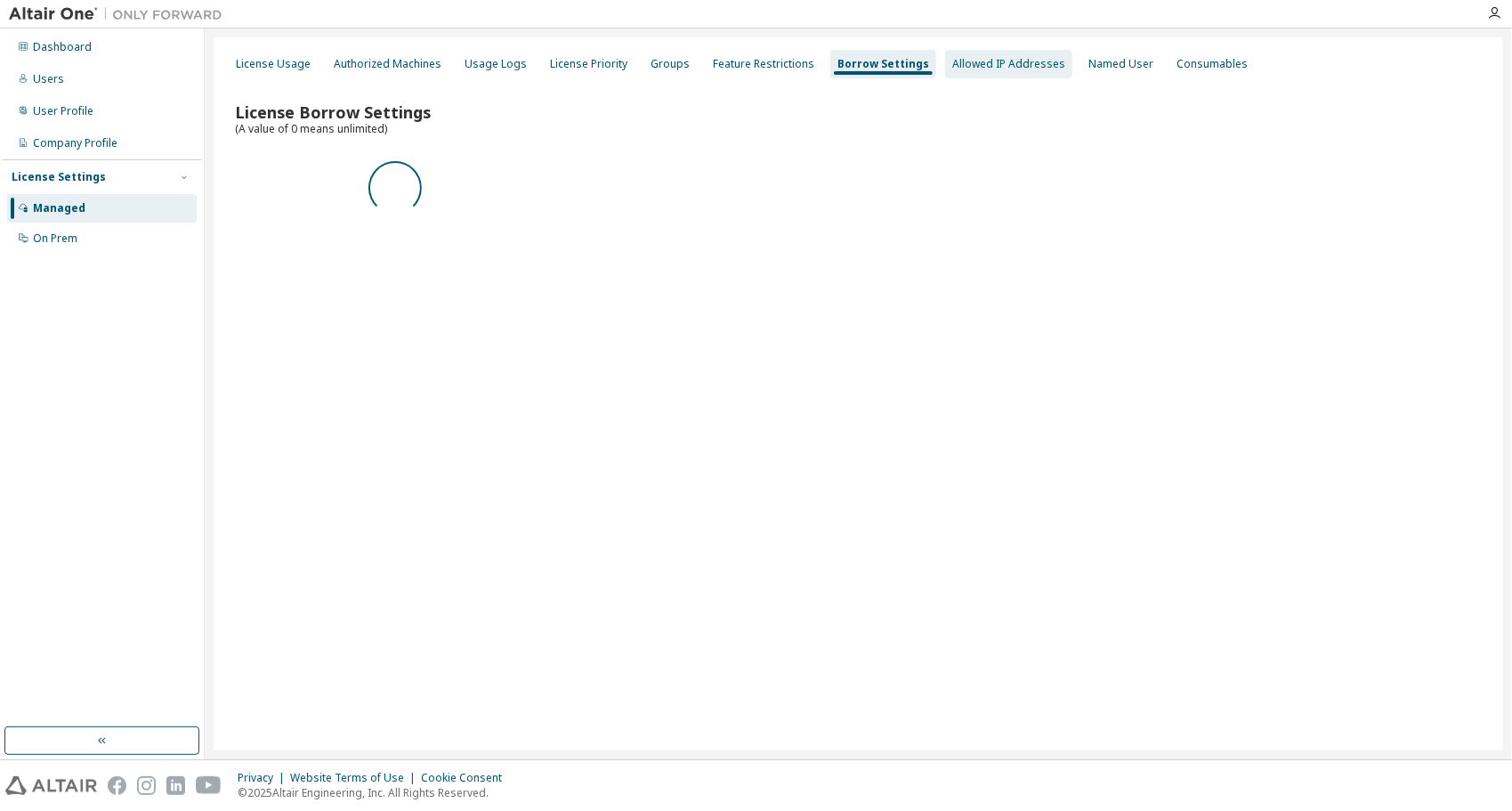
click at [984, 76] on div "Allowed IP Addresses" at bounding box center [1009, 64] width 127 height 29
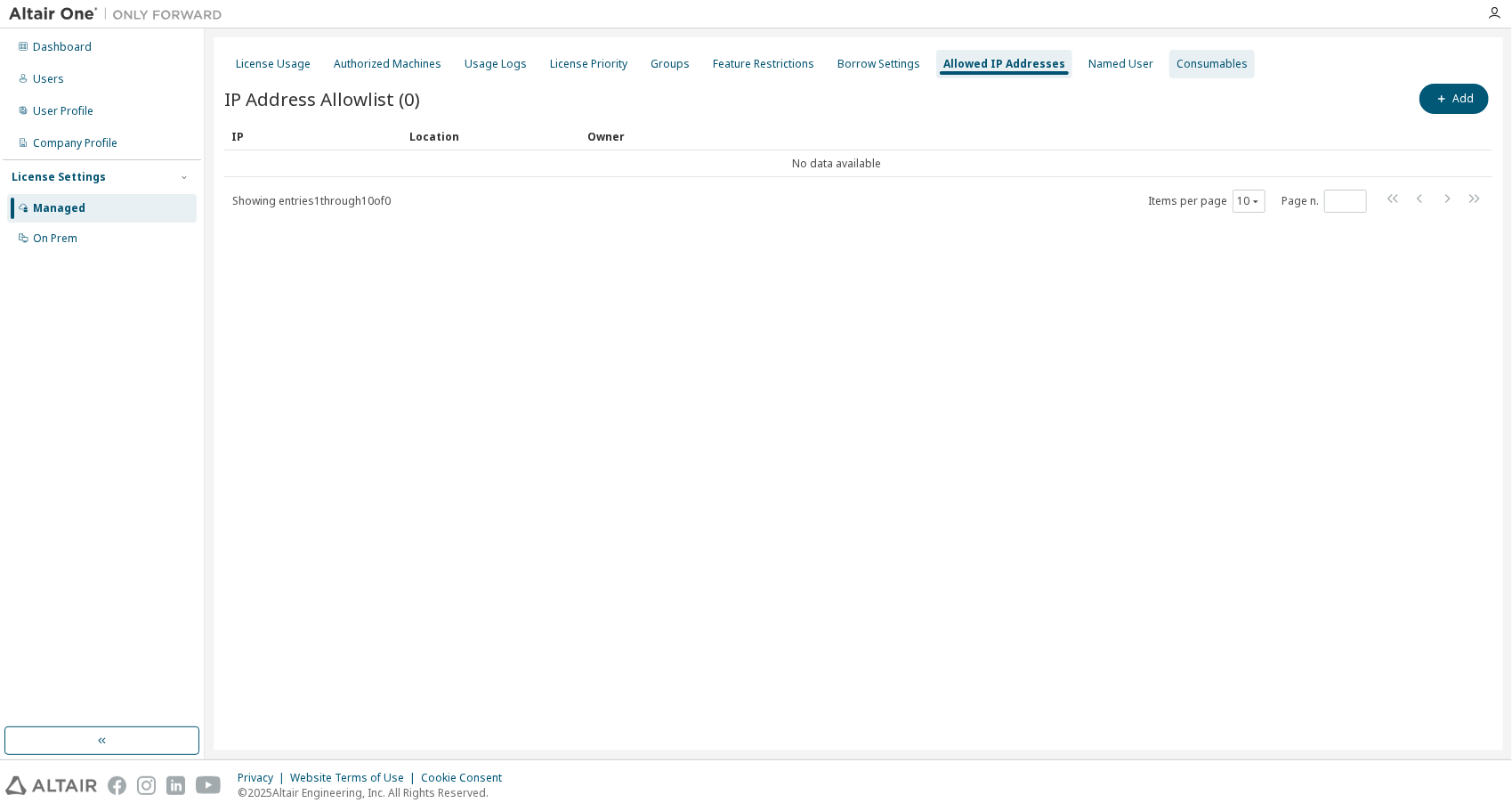
drag, startPoint x: 1083, startPoint y: 71, endPoint x: 1177, endPoint y: 75, distance: 94.1
click at [1089, 71] on div "Named User" at bounding box center [1121, 64] width 79 height 29
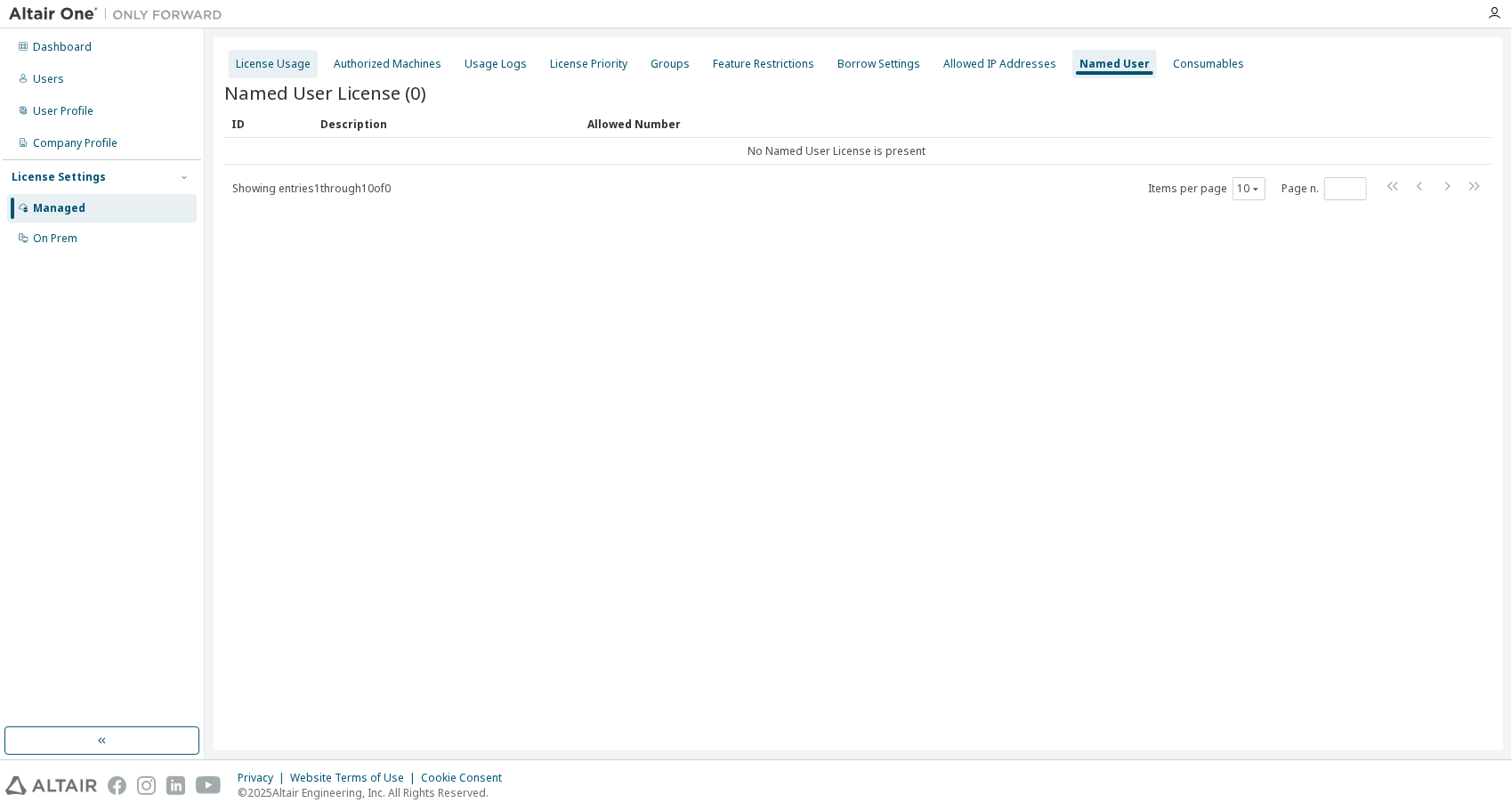
click at [265, 62] on div "License Usage" at bounding box center [273, 64] width 75 height 14
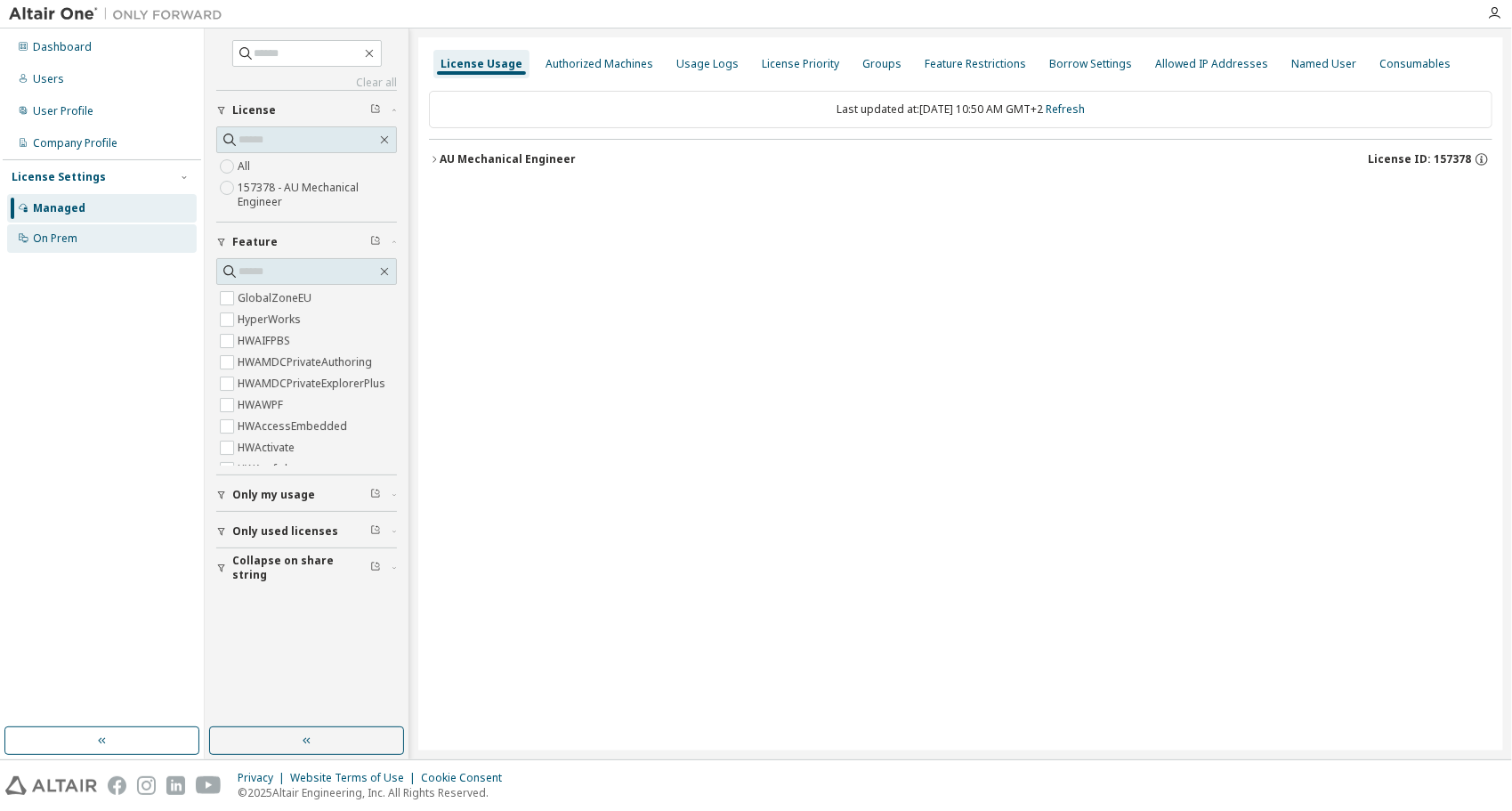
click at [46, 229] on div "On Prem" at bounding box center [102, 238] width 190 height 29
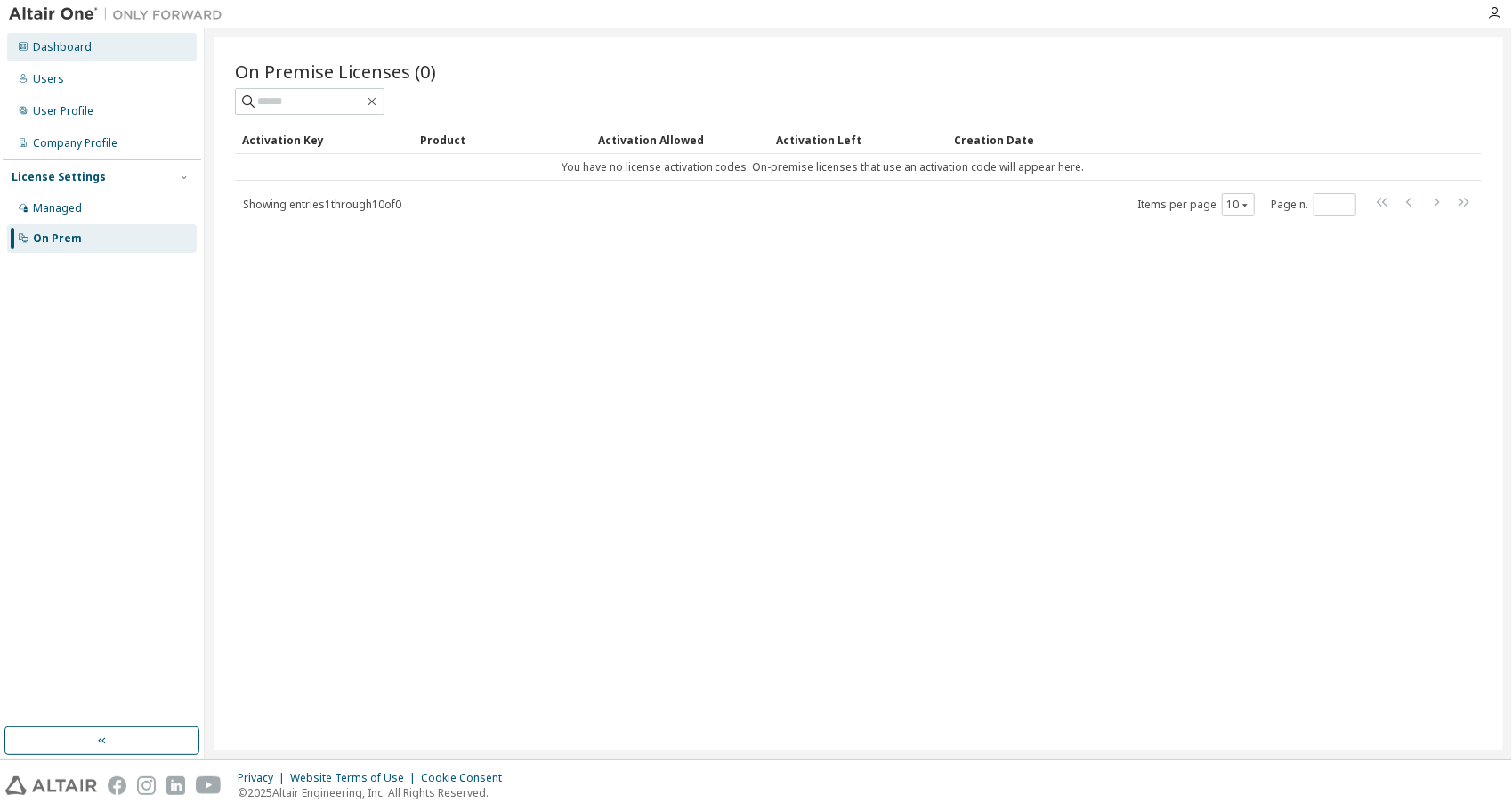
click at [90, 48] on div "Dashboard" at bounding box center [102, 47] width 190 height 29
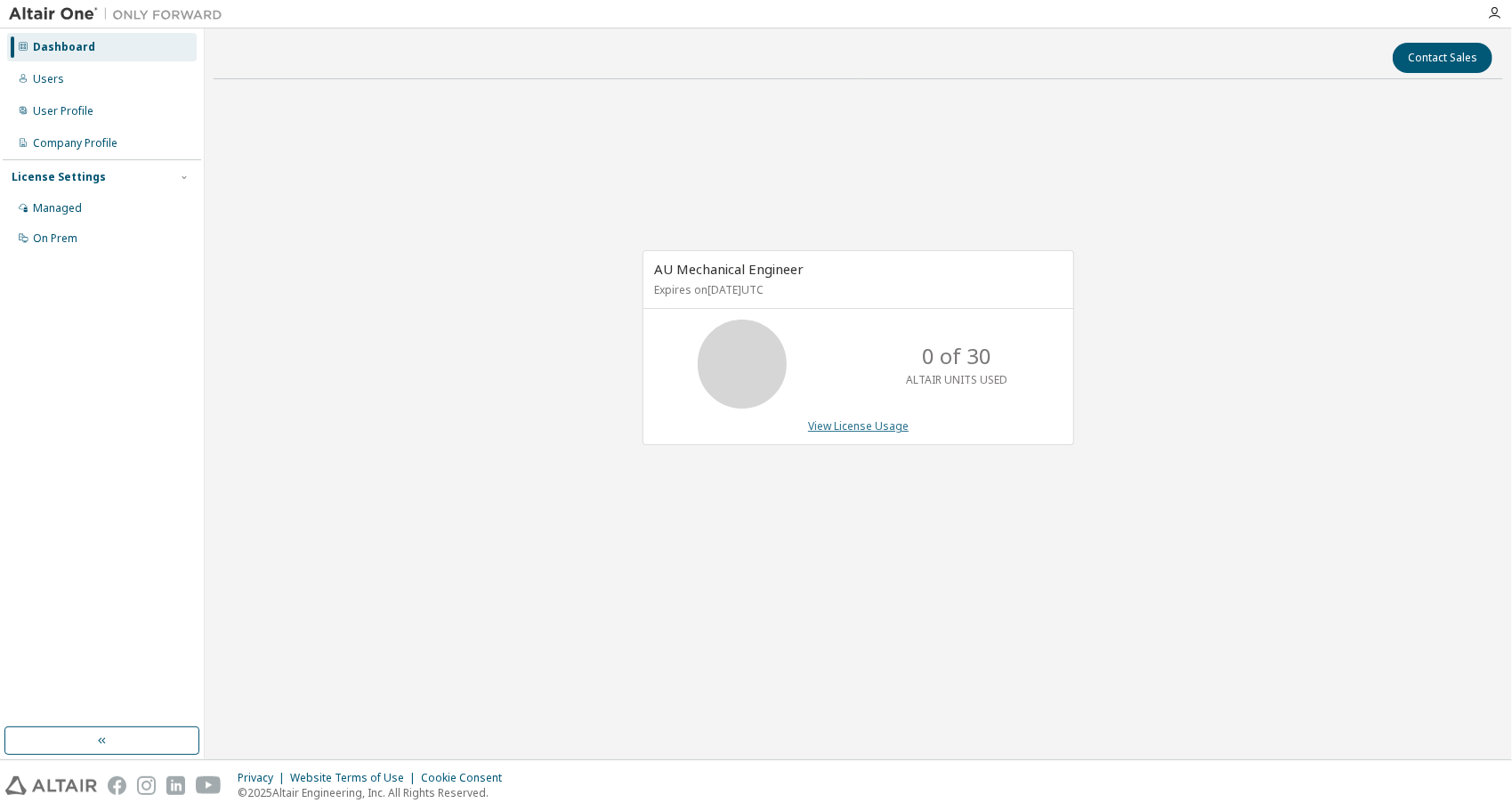
click at [861, 425] on link "View License Usage" at bounding box center [858, 426] width 100 height 15
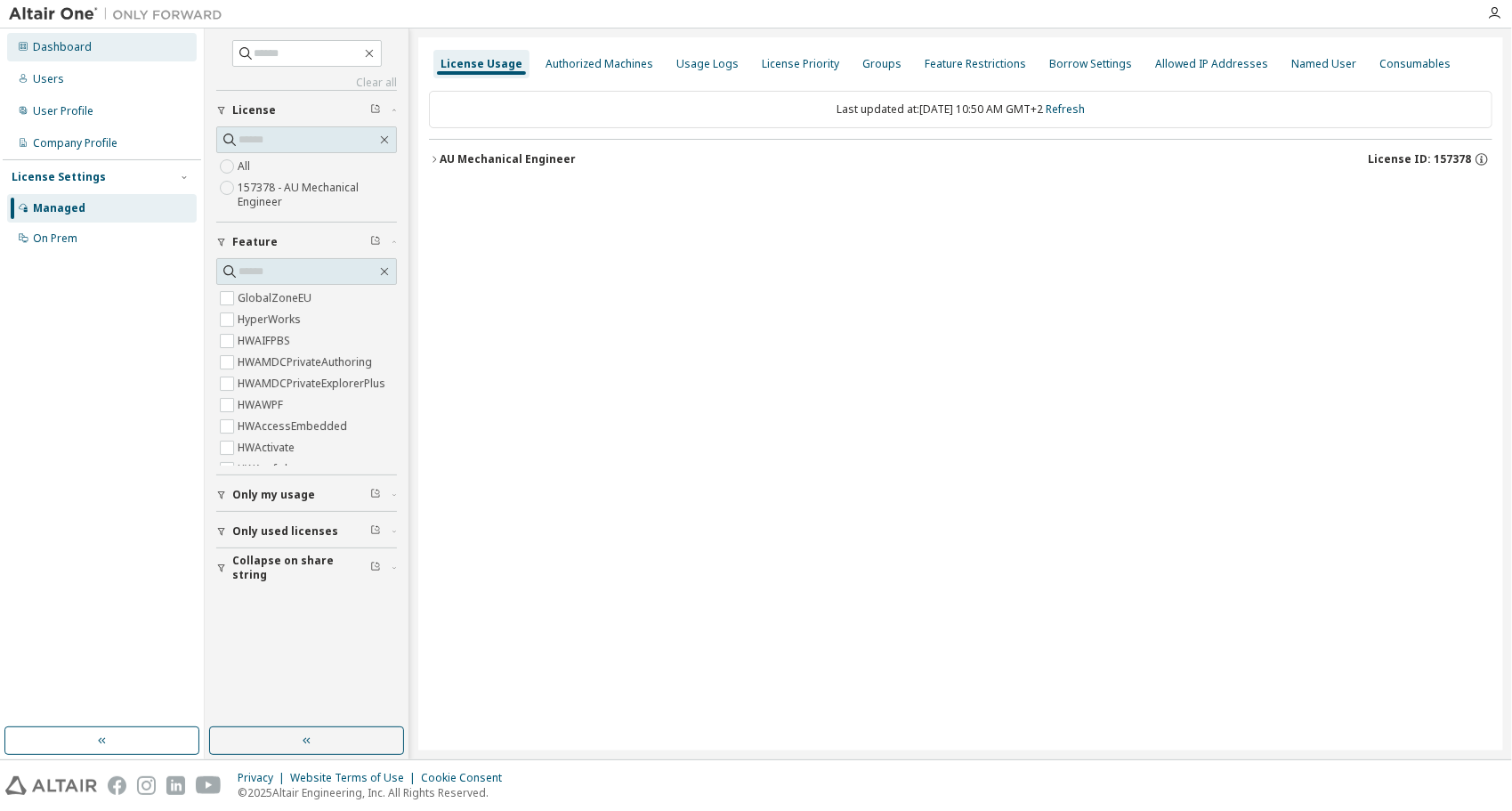
click at [59, 52] on div "Dashboard" at bounding box center [63, 46] width 59 height 14
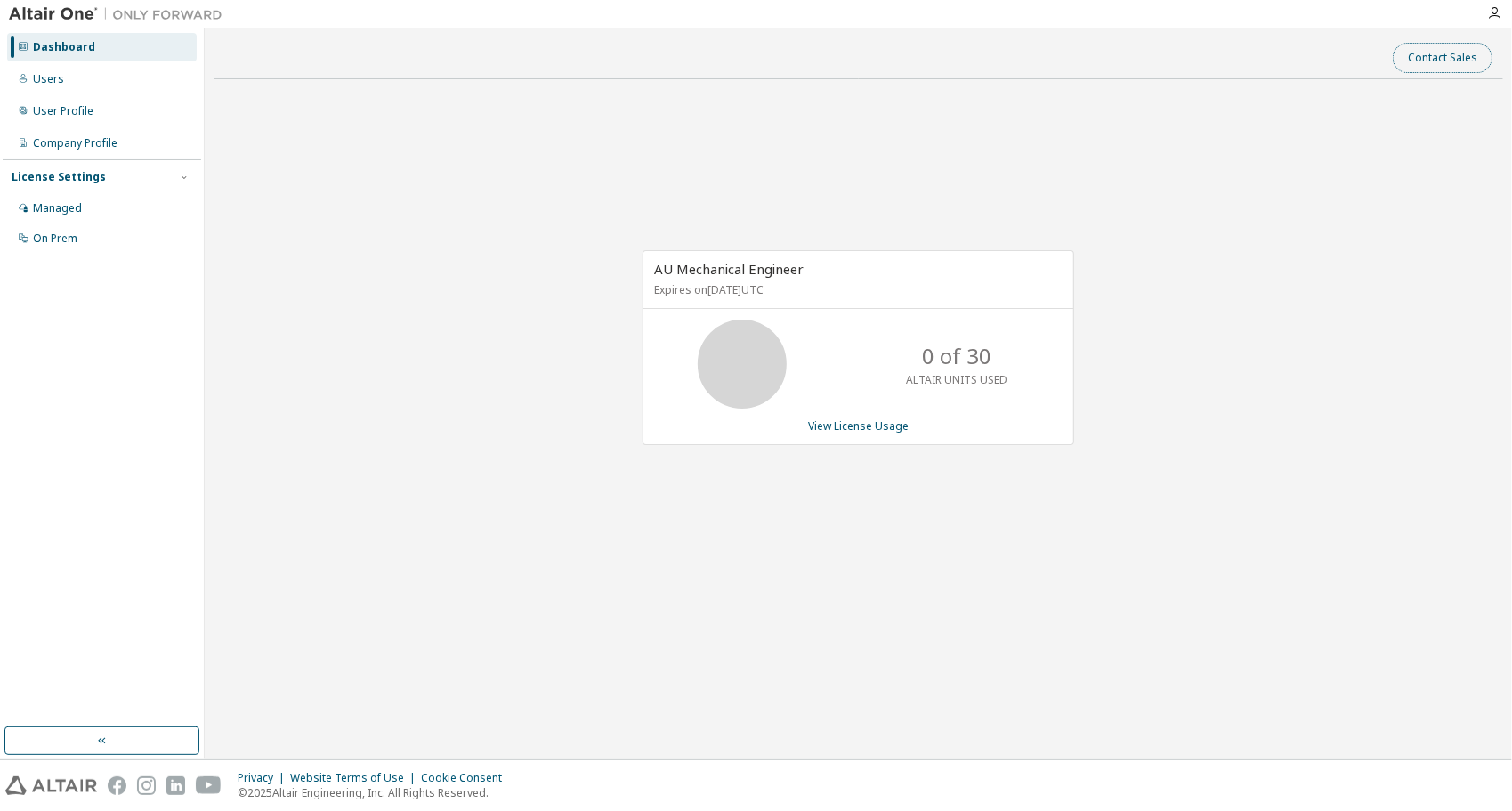
click at [1436, 61] on button "Contact Sales" at bounding box center [1443, 57] width 100 height 30
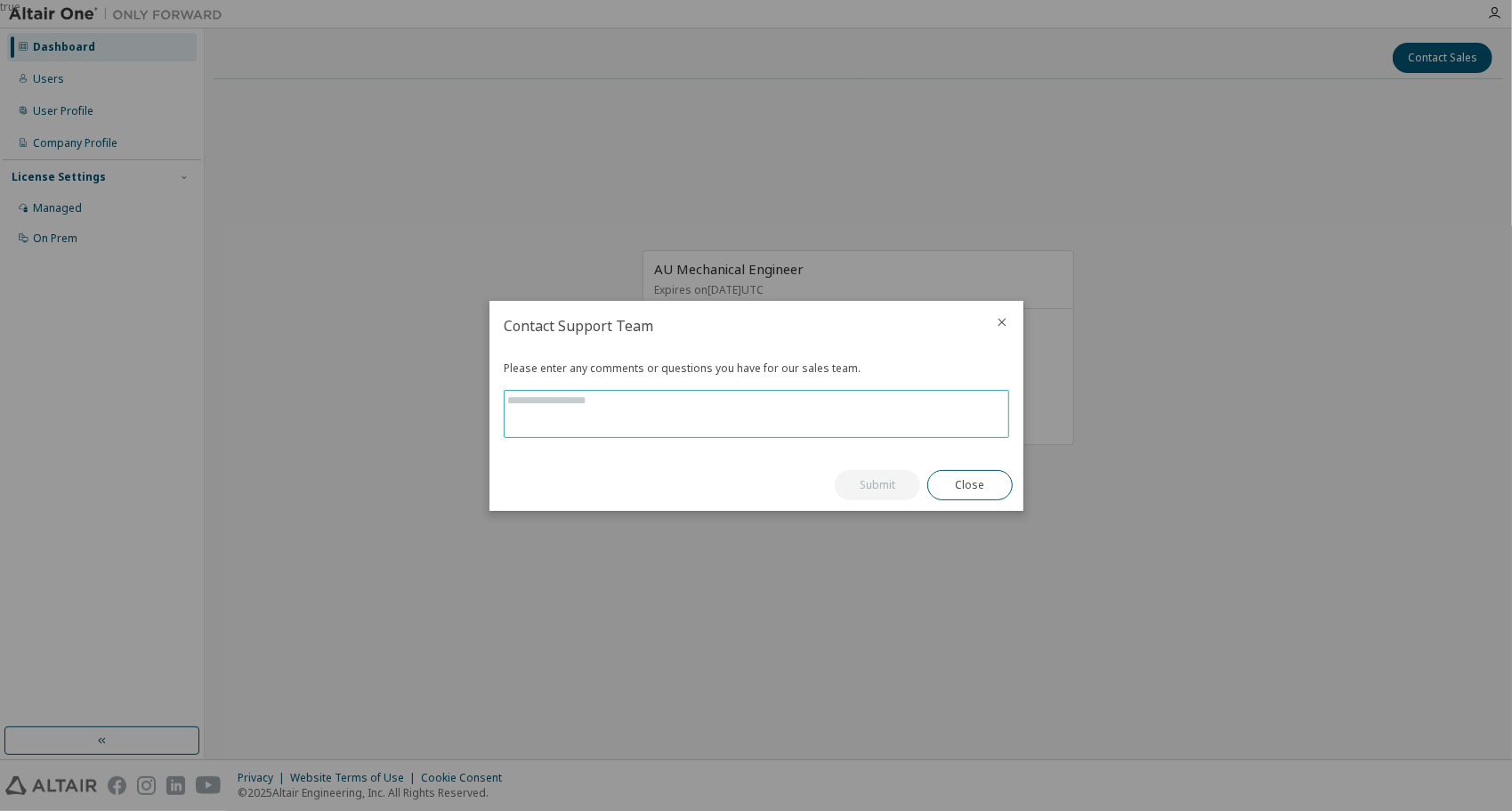
click at [662, 406] on textarea at bounding box center [756, 414] width 504 height 46
click at [593, 411] on textarea "**********" at bounding box center [757, 414] width 505 height 46
click at [769, 418] on textarea "**********" at bounding box center [757, 414] width 505 height 46
paste textarea "**********"
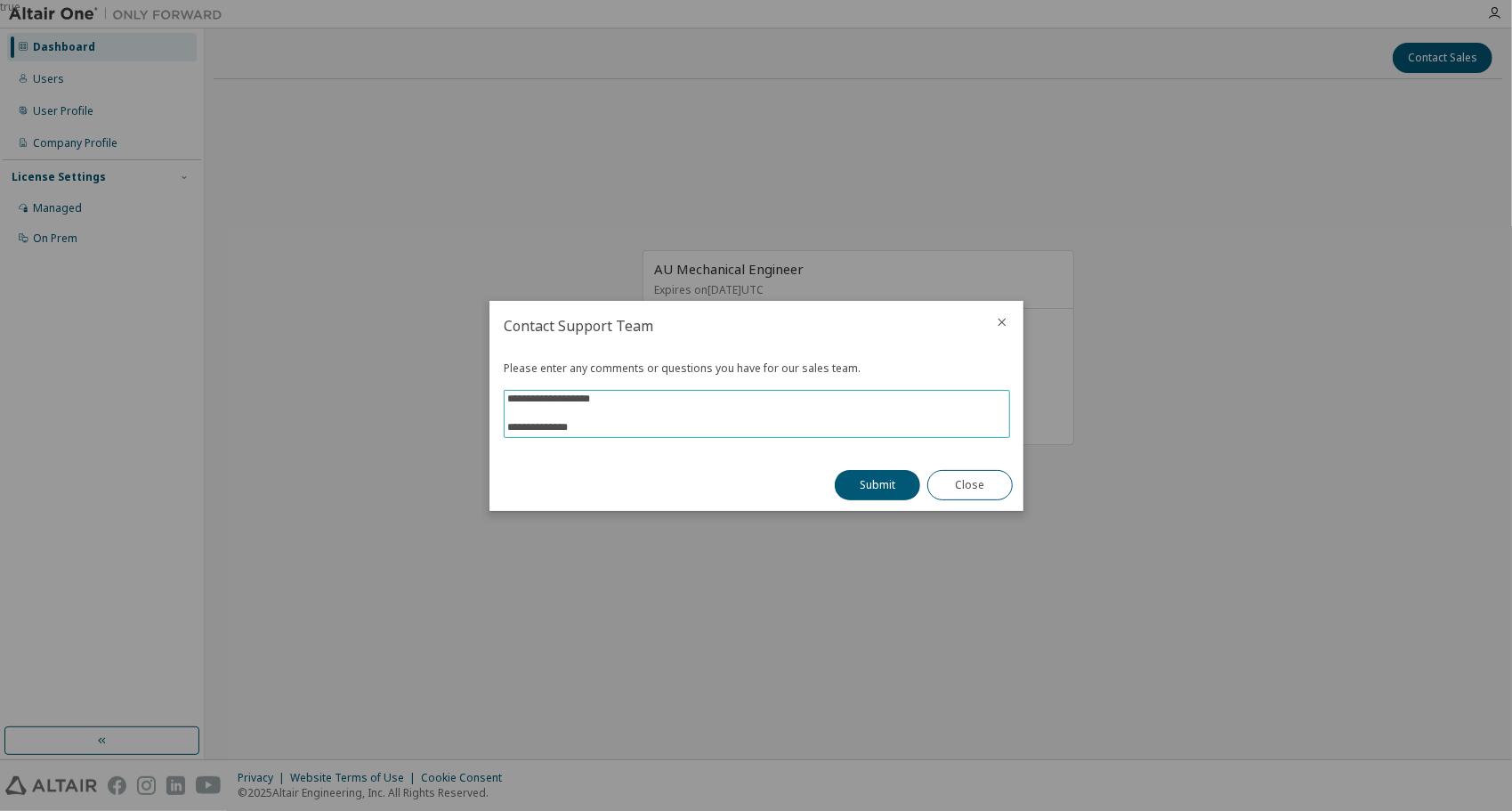
scroll to position [127, 0]
type textarea "**********"
click at [886, 488] on button "Submit" at bounding box center [877, 485] width 86 height 30
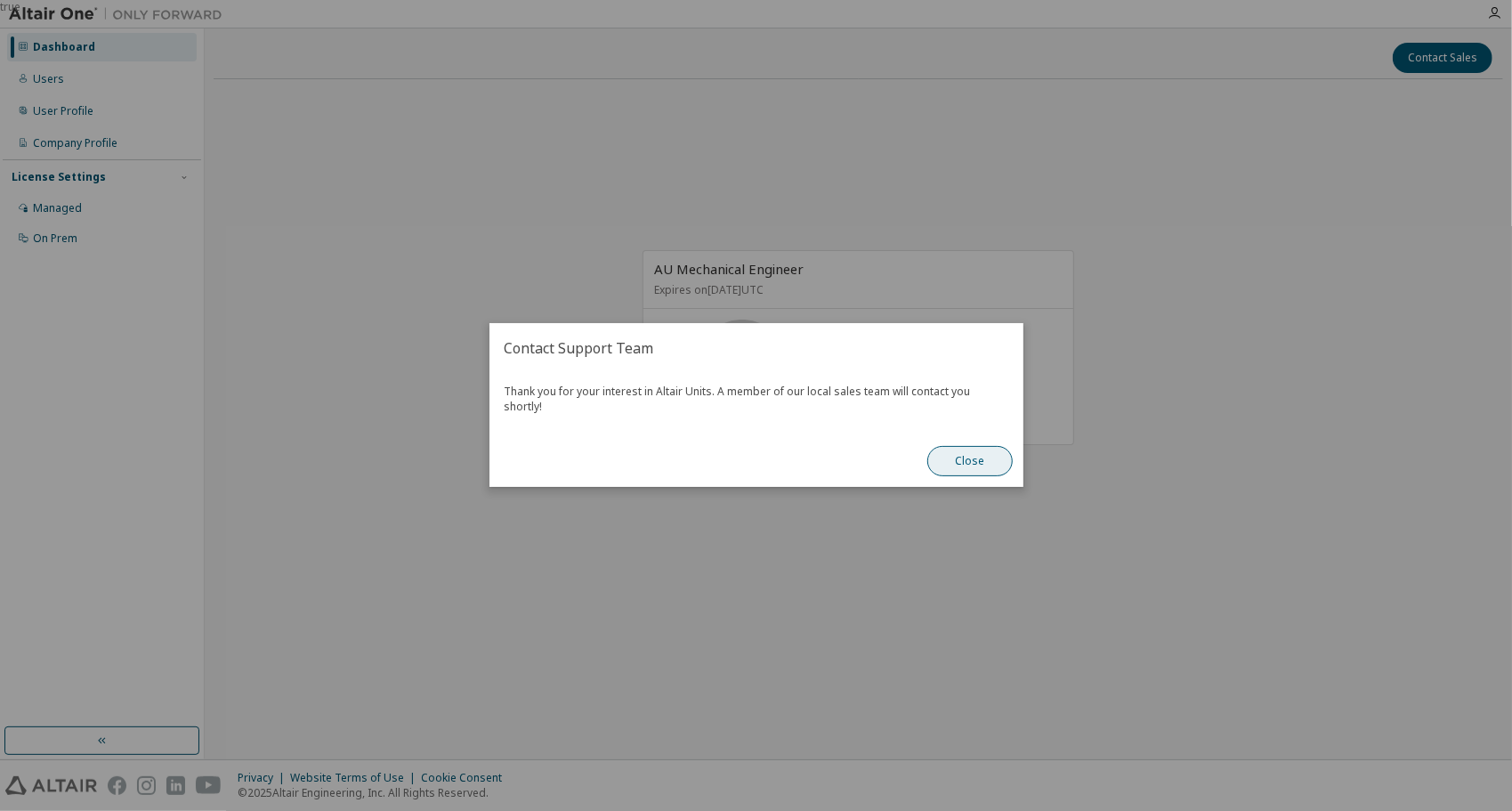
click at [976, 454] on button "Close" at bounding box center [970, 462] width 86 height 30
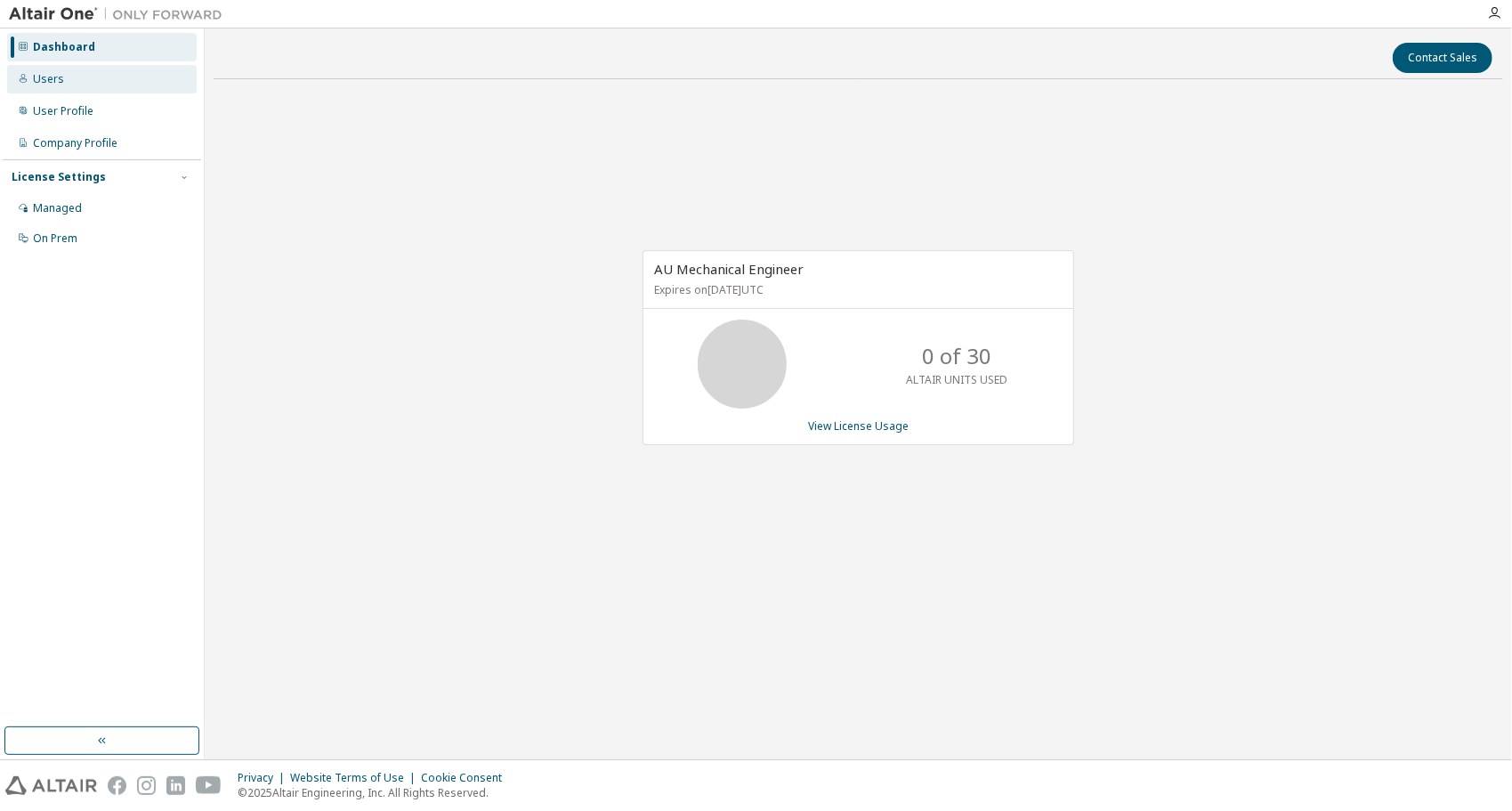
click at [50, 75] on div "Users" at bounding box center [49, 78] width 31 height 14
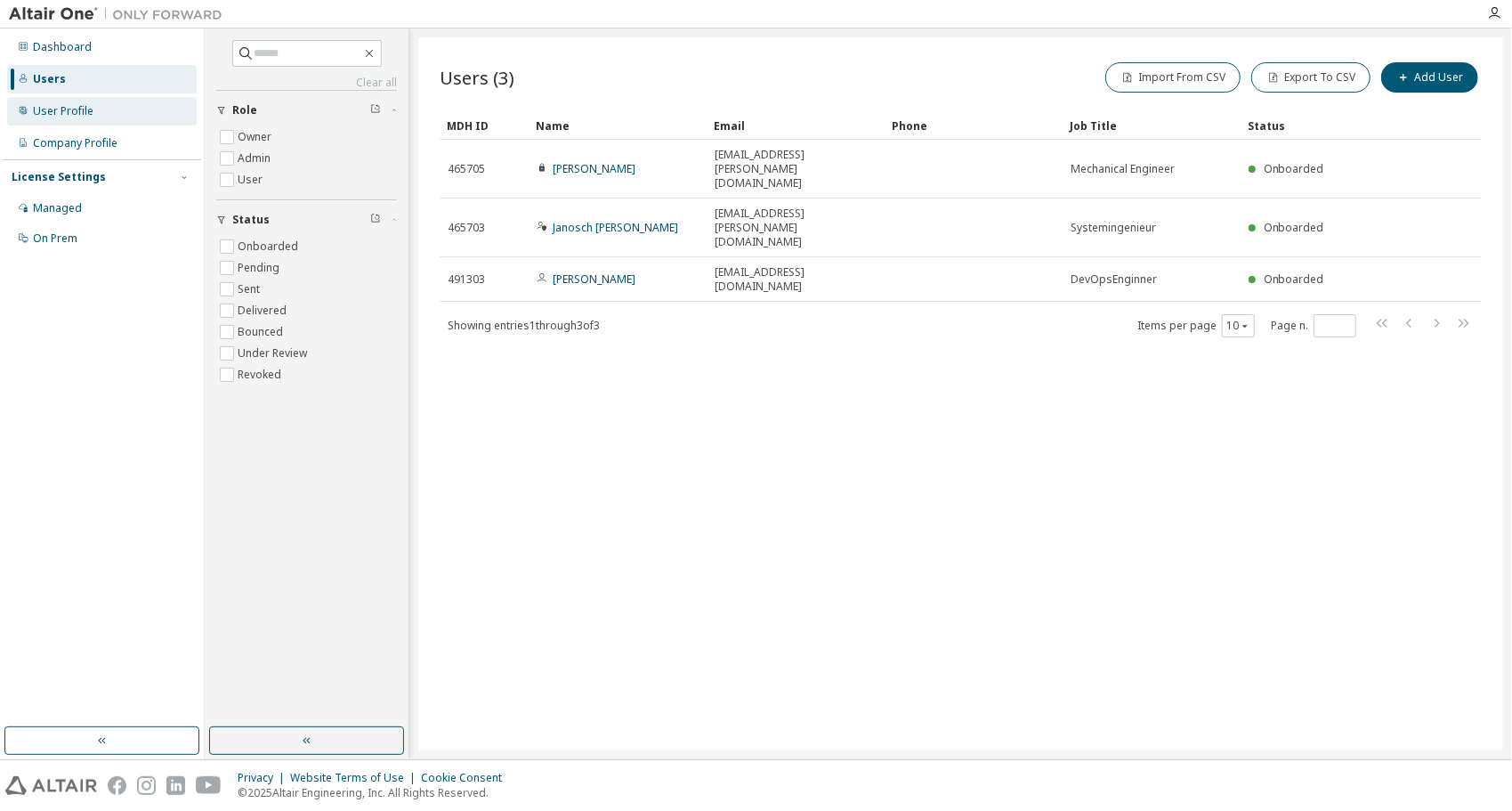
click at [81, 114] on div "User Profile" at bounding box center [64, 111] width 61 height 14
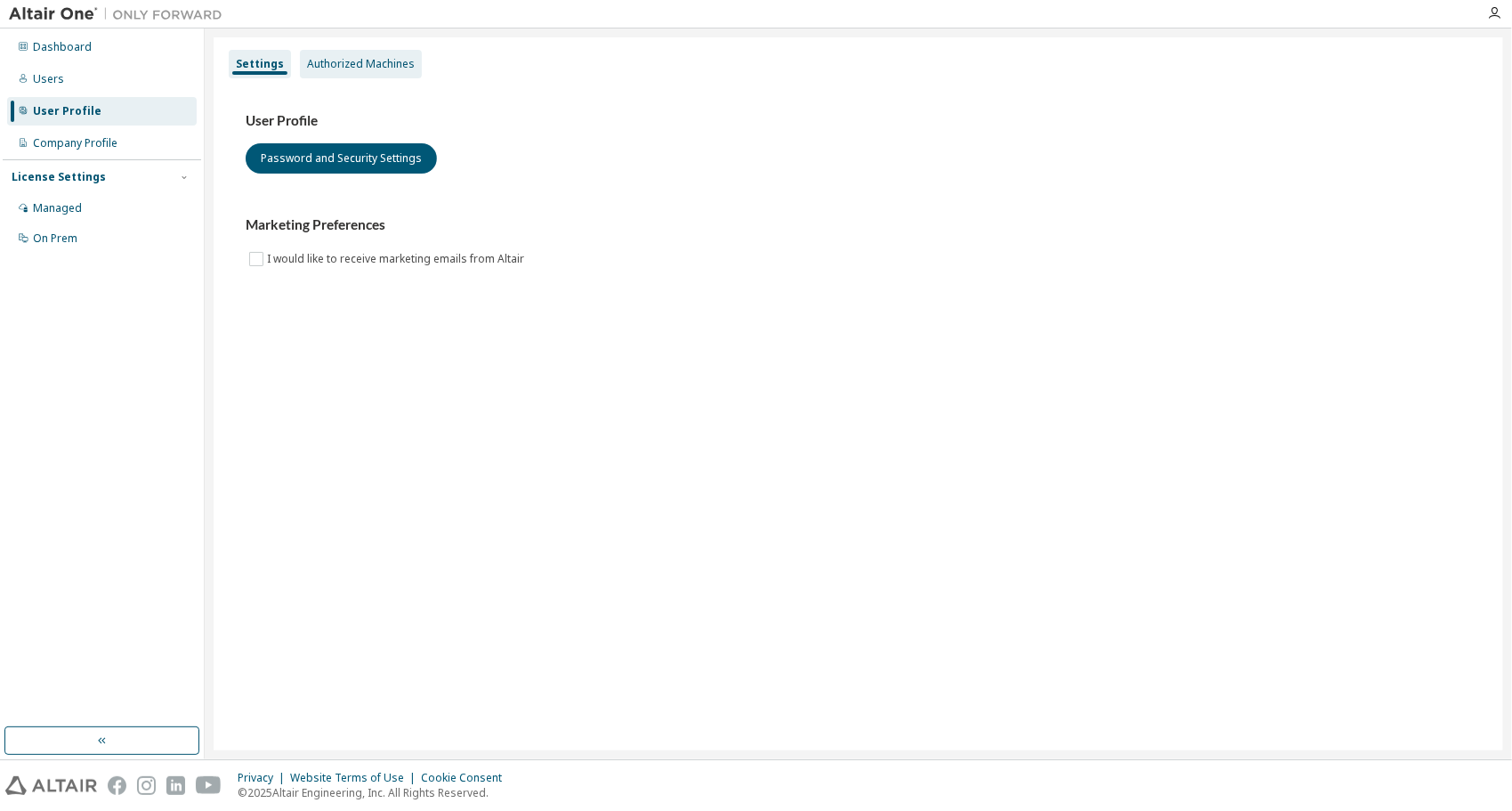
click at [371, 65] on div "Authorized Machines" at bounding box center [360, 64] width 108 height 14
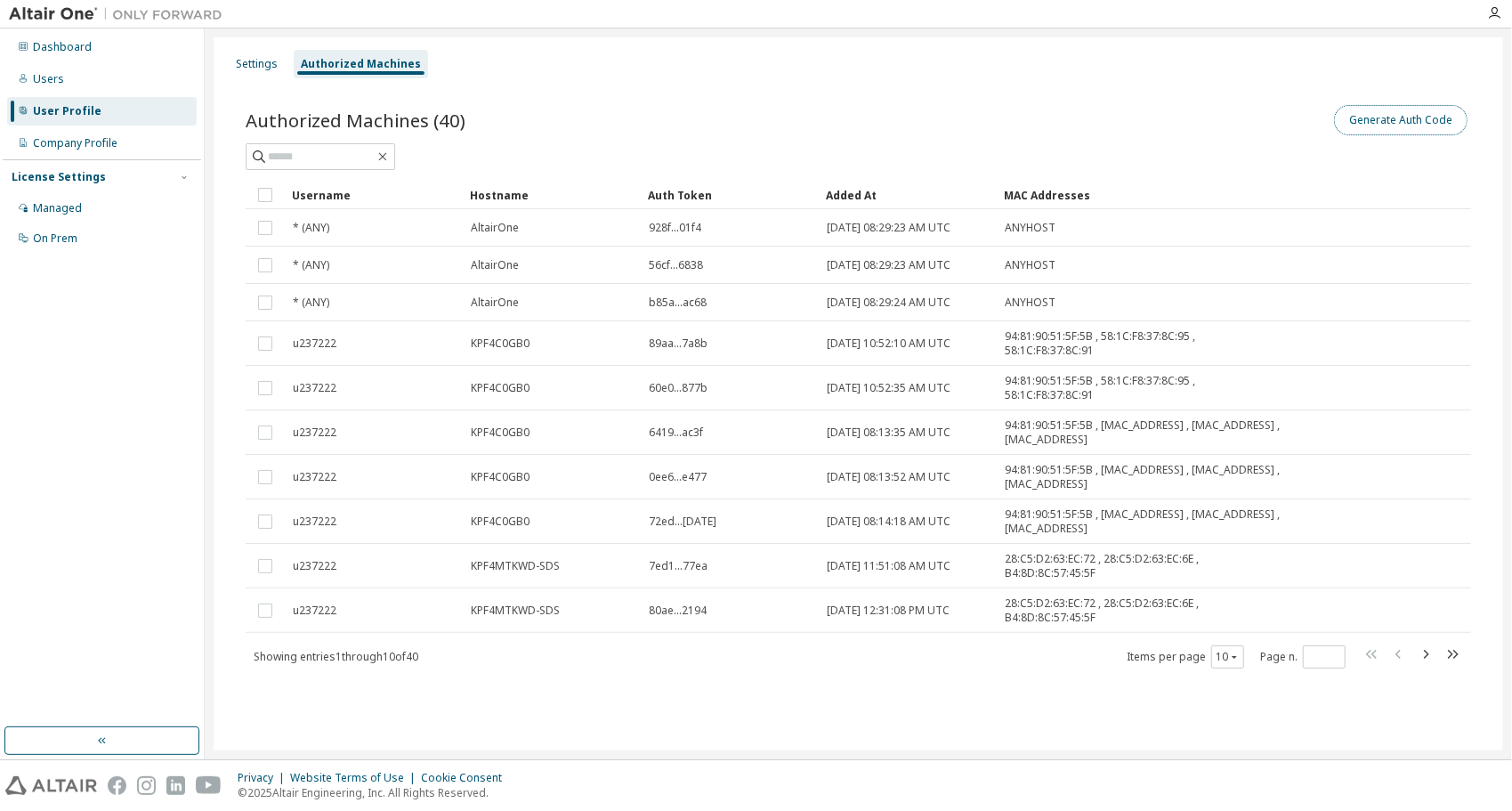
click at [1406, 126] on button "Generate Auth Code" at bounding box center [1401, 120] width 134 height 30
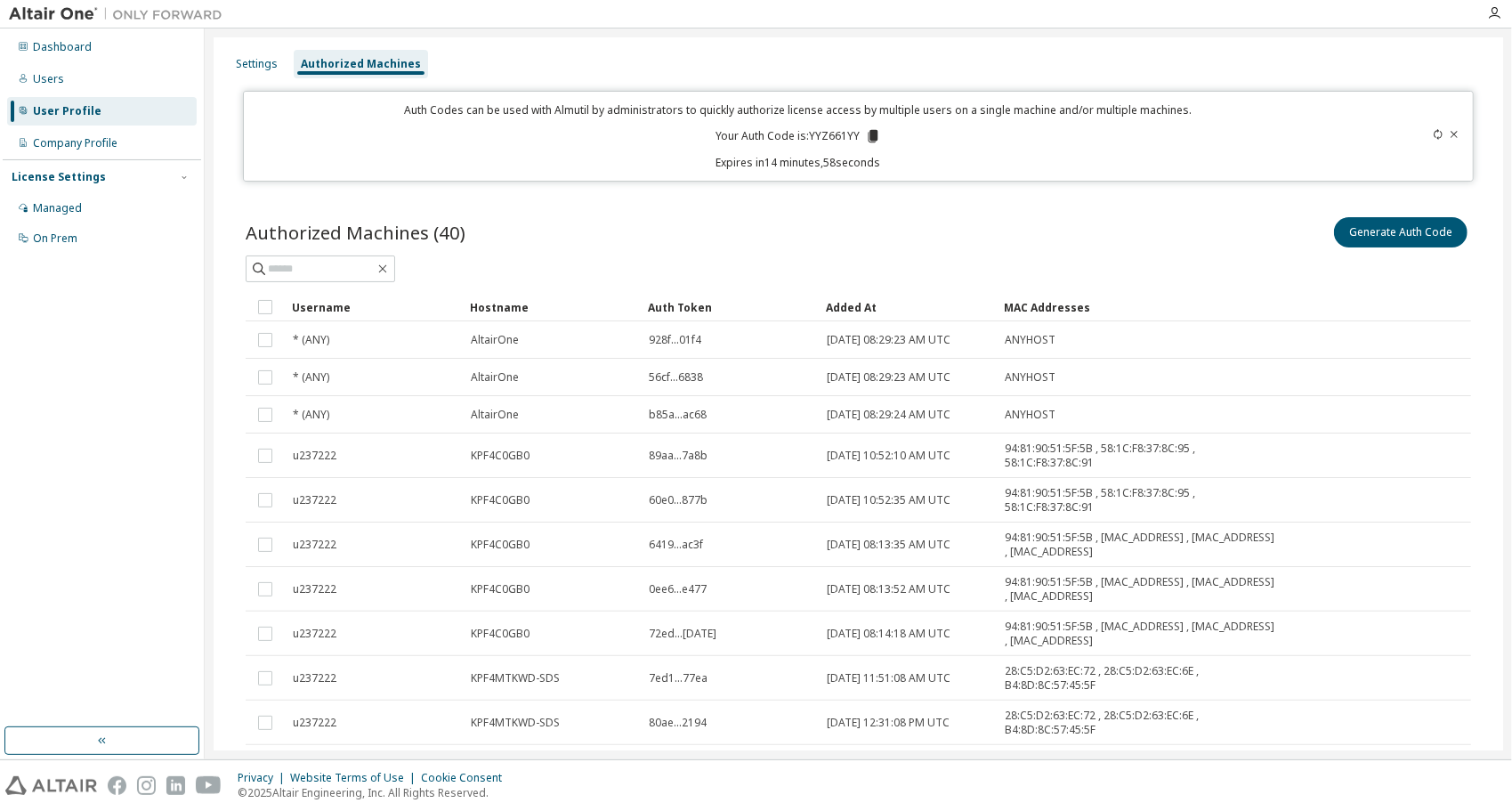
click at [842, 132] on p "Your Auth Code is: YYZ661YY" at bounding box center [799, 135] width 166 height 16
drag, startPoint x: 842, startPoint y: 132, endPoint x: 848, endPoint y: 196, distance: 64.3
click at [845, 203] on div "Authorized Machines (40) Generate Auth Code Clear Load Save Save As Field Opera…" at bounding box center [858, 511] width 1268 height 636
click at [827, 135] on p "Your Auth Code is: YYZ661YY" at bounding box center [799, 135] width 166 height 16
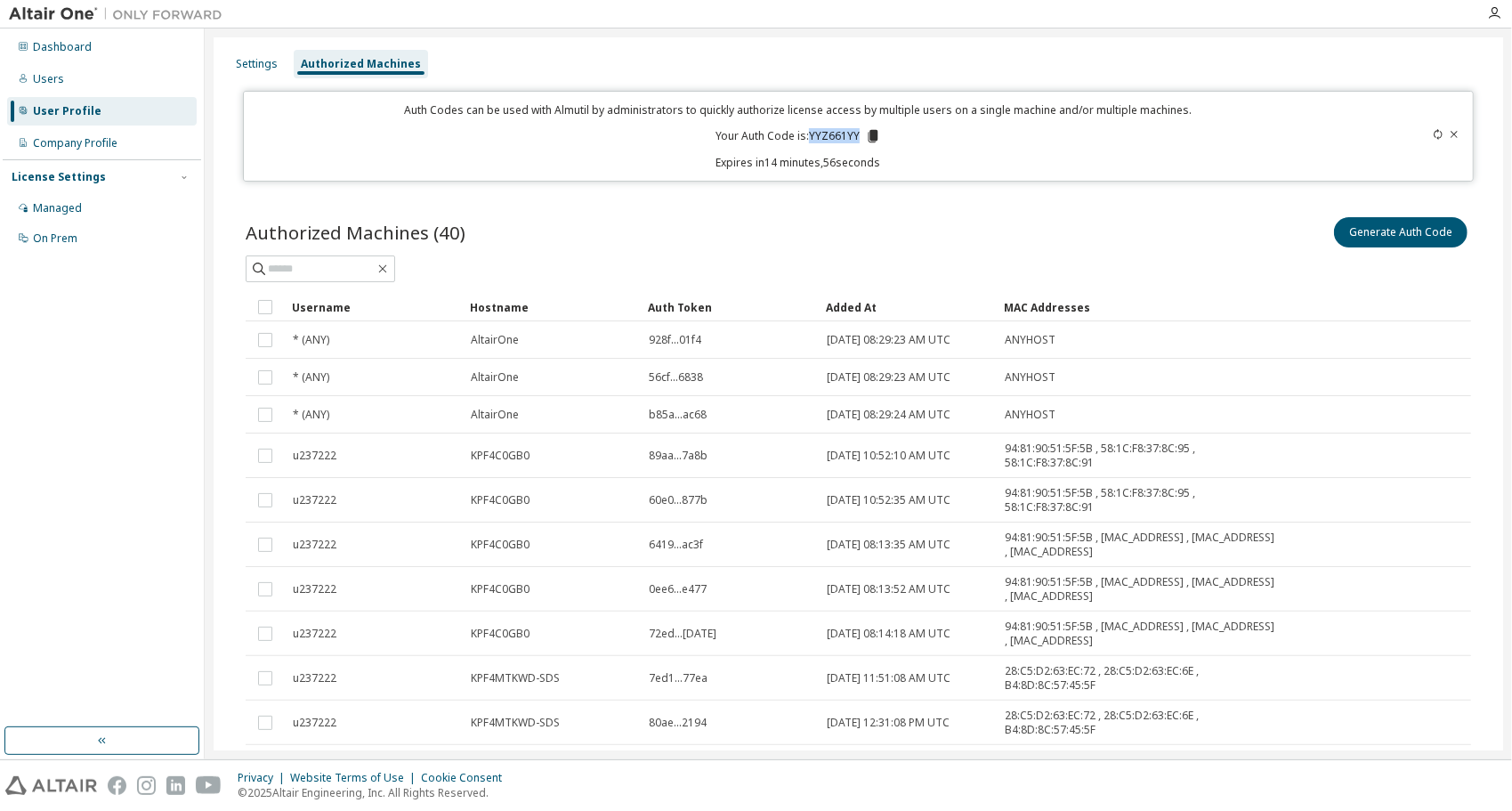
click at [827, 135] on p "Your Auth Code is: YYZ661YY" at bounding box center [799, 135] width 166 height 16
copy p "YYZ661YY"
